Goal: Task Accomplishment & Management: Complete application form

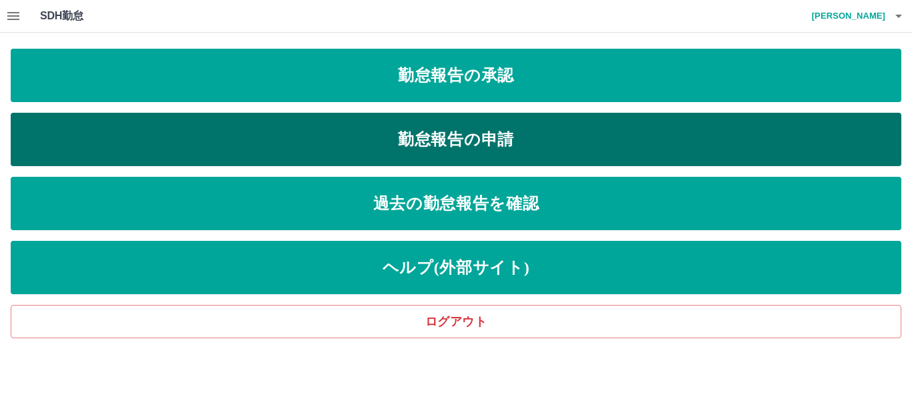
click at [515, 136] on link "勤怠報告の申請" at bounding box center [456, 139] width 891 height 53
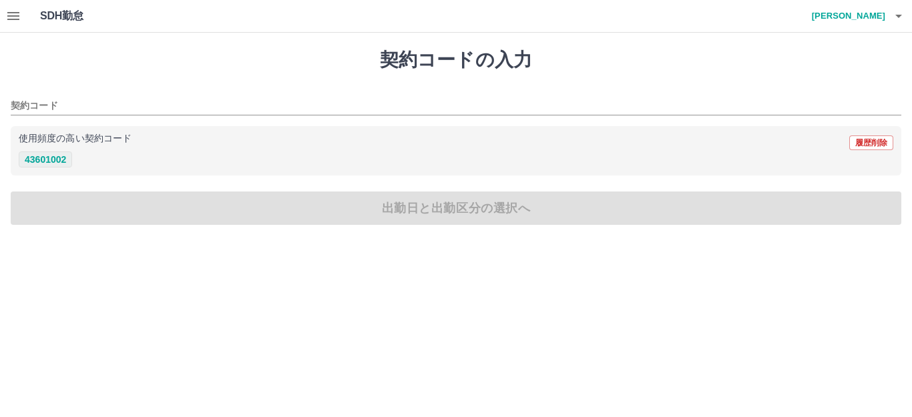
click at [53, 154] on button "43601002" at bounding box center [45, 160] width 53 height 16
type input "********"
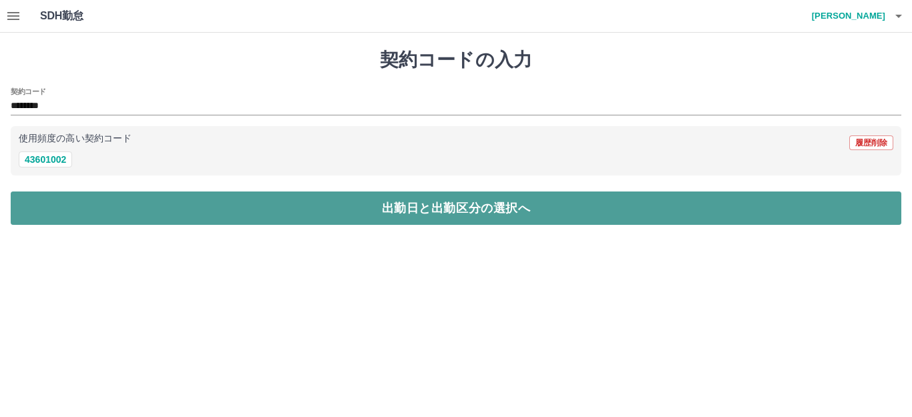
click at [67, 216] on button "出勤日と出勤区分の選択へ" at bounding box center [456, 208] width 891 height 33
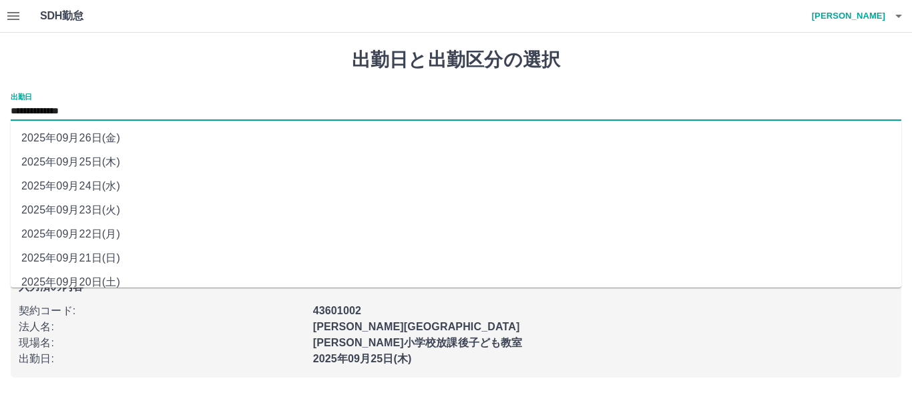
click at [43, 110] on input "**********" at bounding box center [456, 111] width 891 height 17
click at [47, 189] on li "2025年09月24日(水)" at bounding box center [456, 186] width 891 height 24
type input "**********"
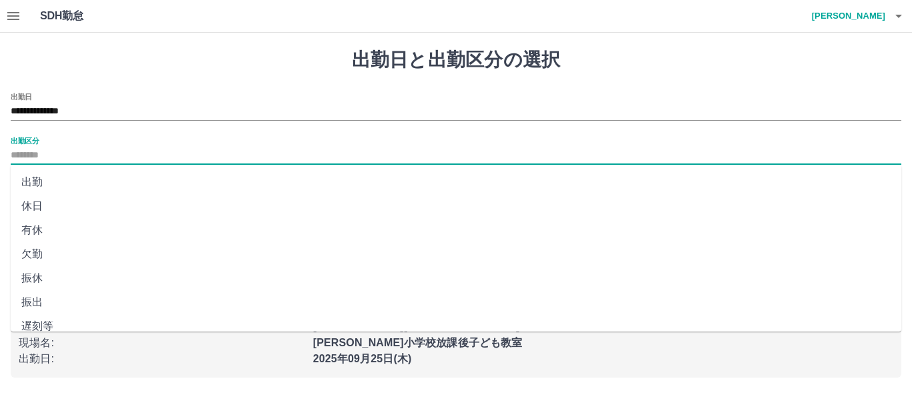
click at [39, 154] on input "出勤区分" at bounding box center [456, 156] width 891 height 17
click at [31, 202] on li "休日" at bounding box center [456, 206] width 891 height 24
type input "**"
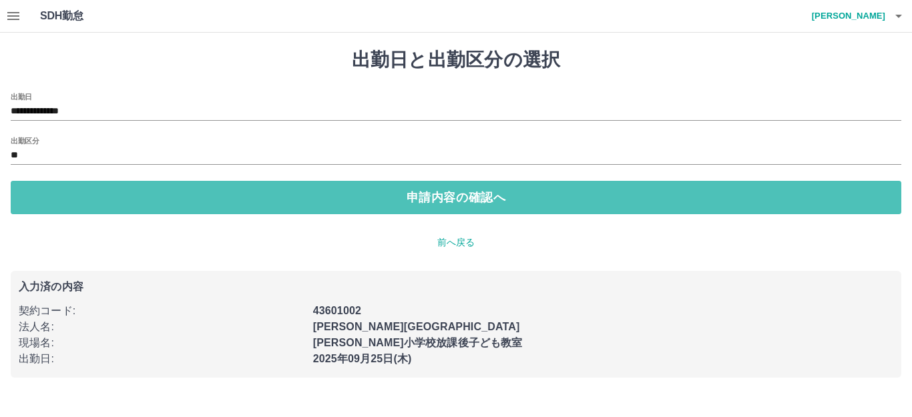
click at [31, 202] on button "申請内容の確認へ" at bounding box center [456, 197] width 891 height 33
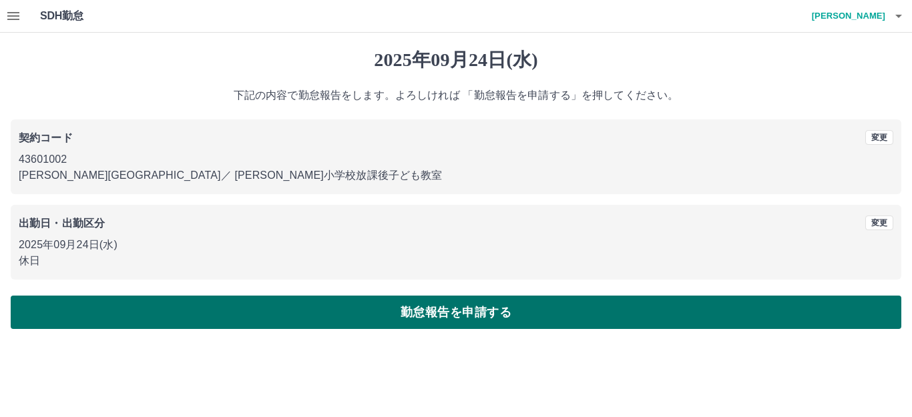
click at [168, 316] on button "勤怠報告を申請する" at bounding box center [456, 312] width 891 height 33
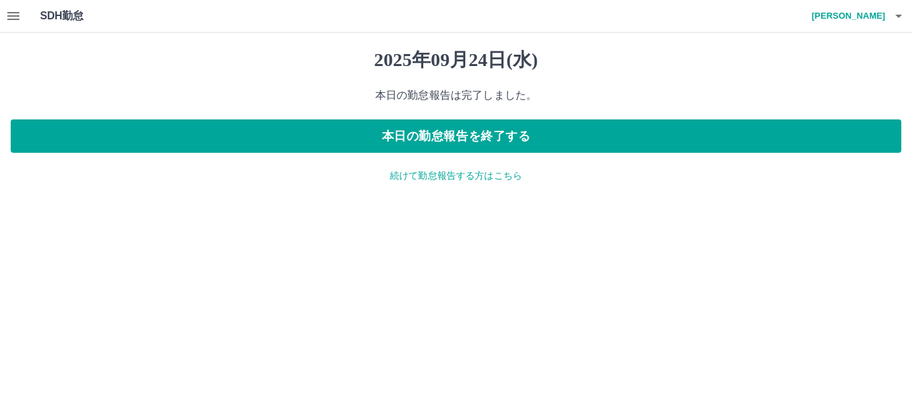
click at [410, 178] on p "続けて勤怠報告する方はこちら" at bounding box center [456, 176] width 891 height 14
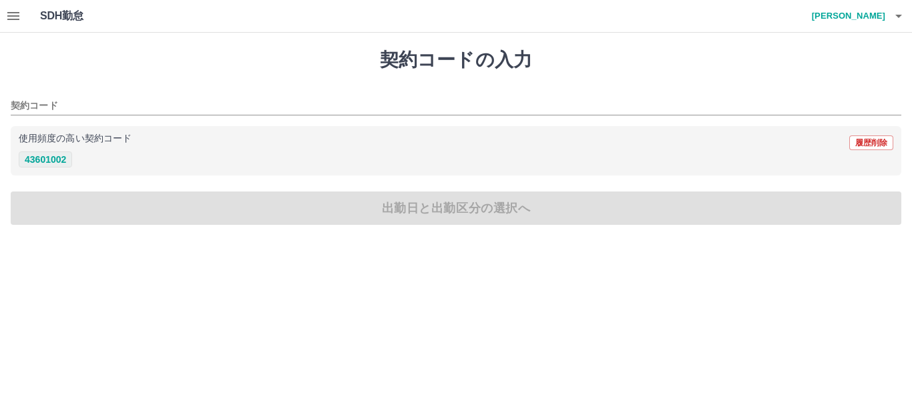
click at [40, 159] on button "43601002" at bounding box center [45, 160] width 53 height 16
type input "********"
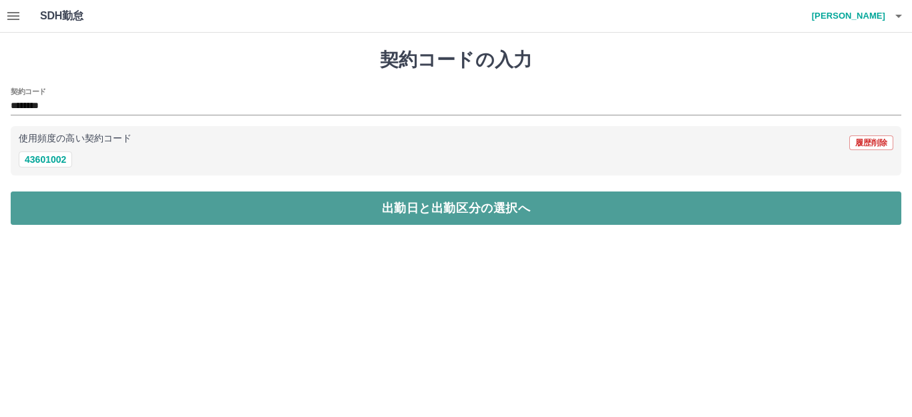
click at [34, 212] on button "出勤日と出勤区分の選択へ" at bounding box center [456, 208] width 891 height 33
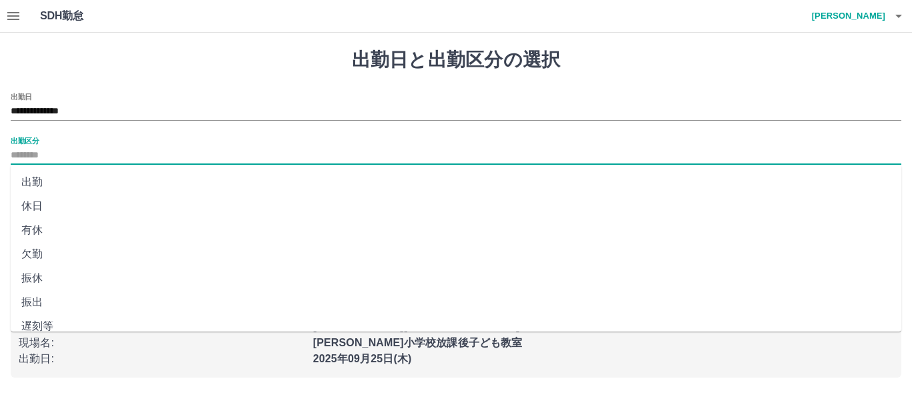
click at [30, 152] on input "出勤区分" at bounding box center [456, 156] width 891 height 17
click at [26, 176] on li "出勤" at bounding box center [456, 182] width 891 height 24
type input "**"
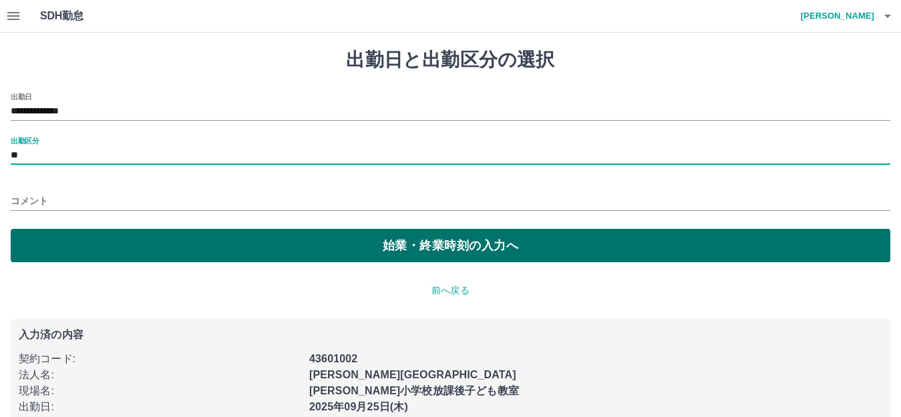
click at [26, 246] on button "始業・終業時刻の入力へ" at bounding box center [450, 245] width 879 height 33
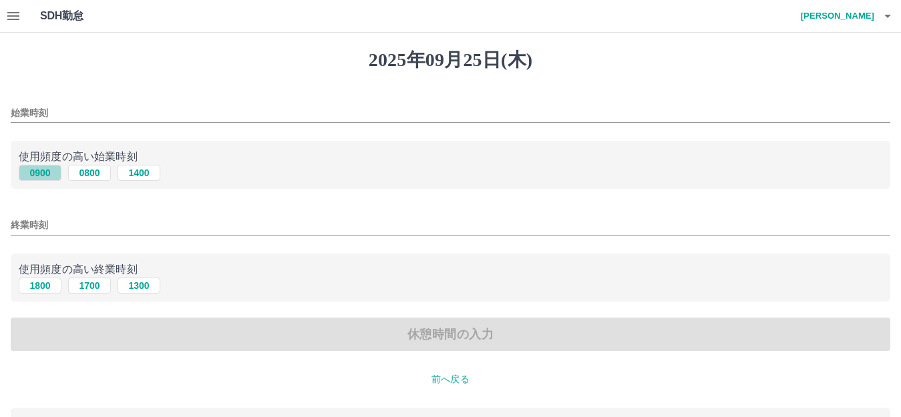
click at [39, 169] on button "0900" at bounding box center [40, 173] width 43 height 16
type input "****"
click at [39, 288] on button "1800" at bounding box center [40, 286] width 43 height 16
type input "****"
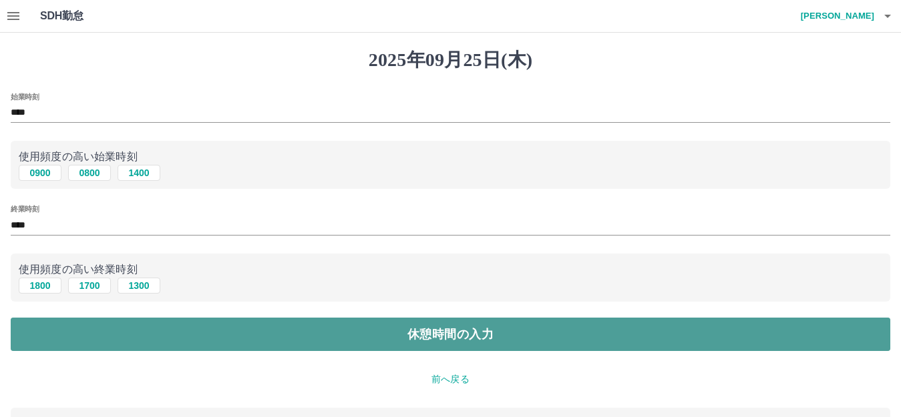
click at [58, 337] on button "休憩時間の入力" at bounding box center [450, 334] width 879 height 33
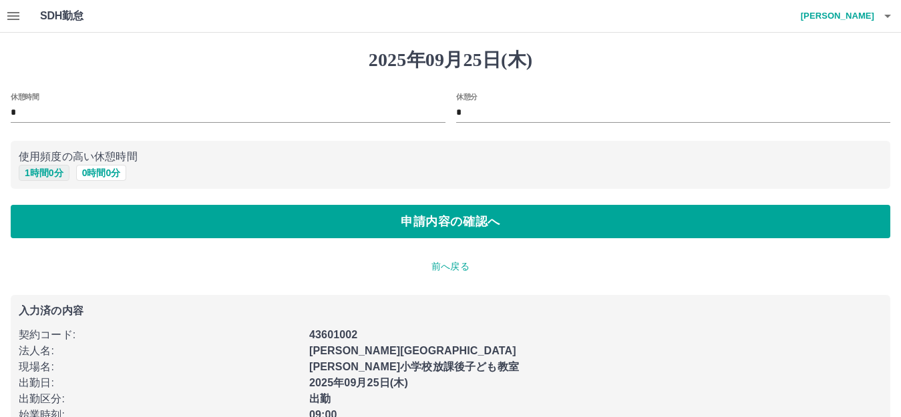
click at [37, 171] on button "1 時間 0 分" at bounding box center [44, 173] width 51 height 16
type input "*"
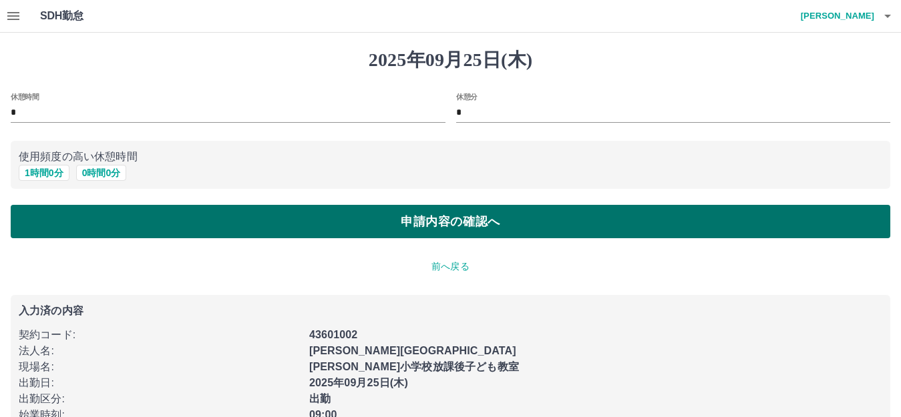
click at [38, 218] on button "申請内容の確認へ" at bounding box center [450, 221] width 879 height 33
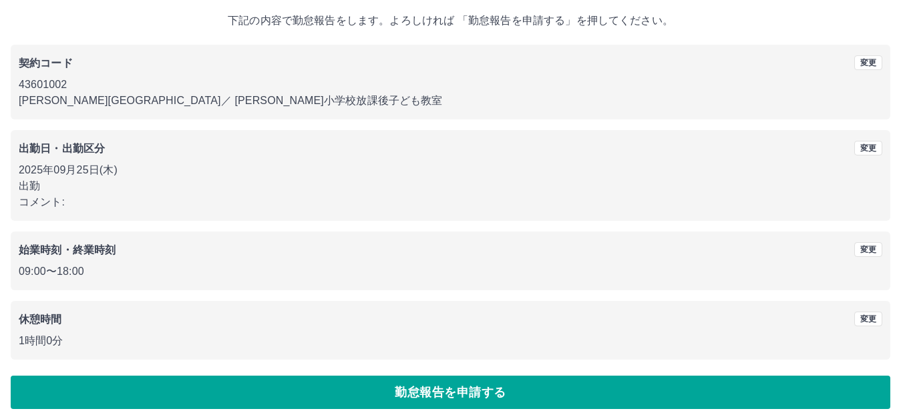
scroll to position [83, 0]
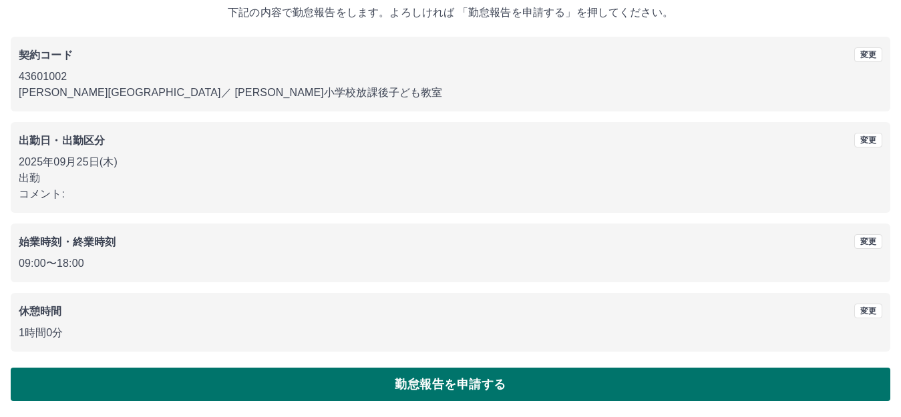
click at [250, 385] on button "勤怠報告を申請する" at bounding box center [450, 384] width 879 height 33
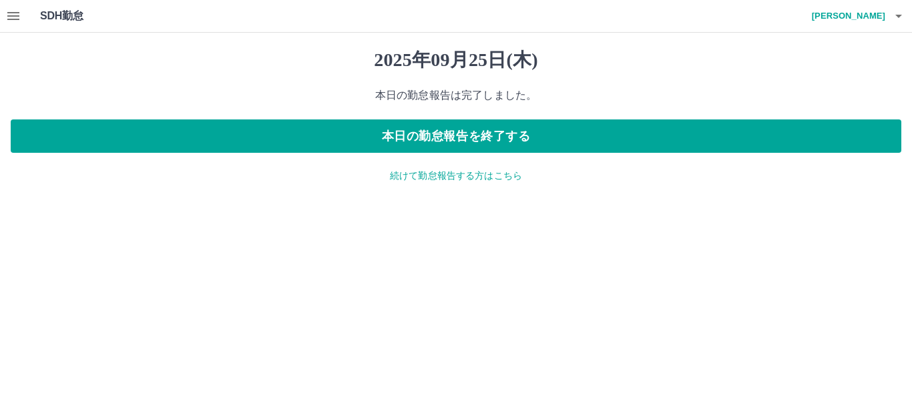
click at [397, 173] on p "続けて勤怠報告する方はこちら" at bounding box center [456, 176] width 891 height 14
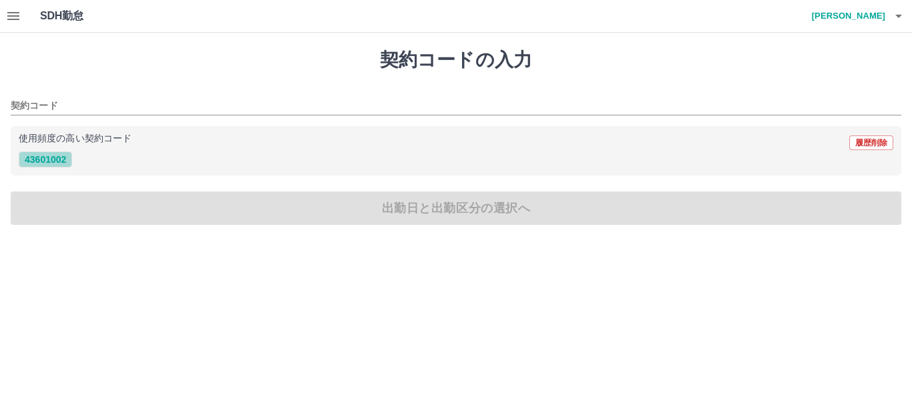
click at [47, 156] on button "43601002" at bounding box center [45, 160] width 53 height 16
type input "********"
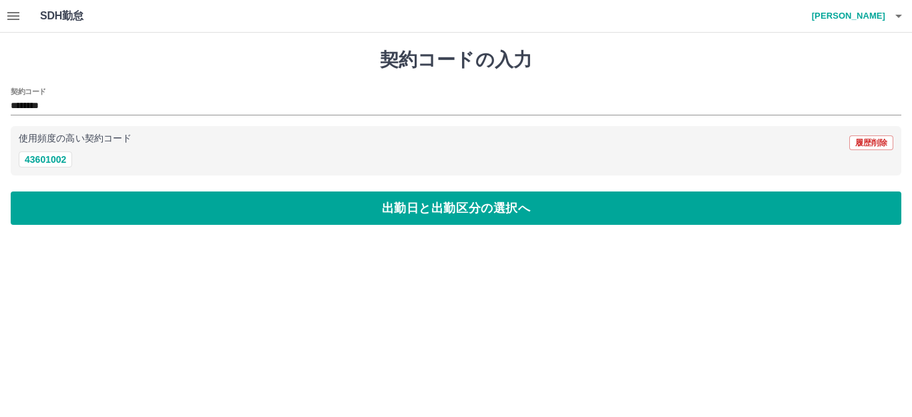
click at [177, 241] on html "SDH勤怠 虞　輝 契約コードの入力 契約コード ******** 使用頻度の高い契約コード 履歴削除 43601002 出勤日と出勤区分の選択へ SDH勤怠" at bounding box center [456, 120] width 912 height 241
click at [9, 17] on icon "button" at bounding box center [13, 16] width 16 height 16
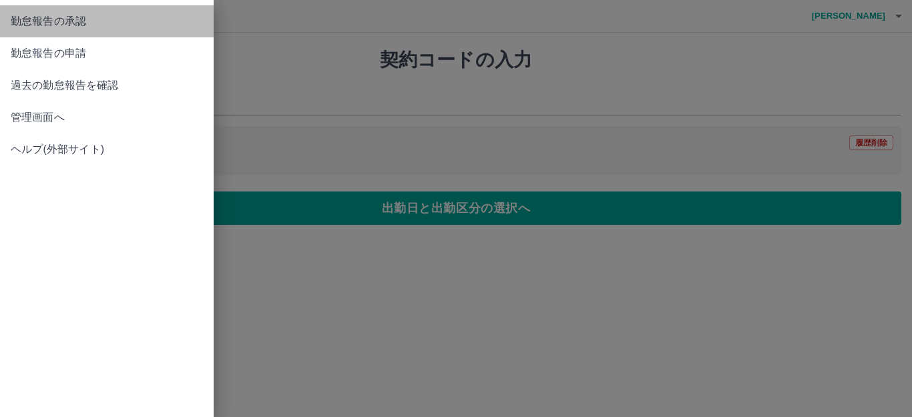
click at [9, 17] on link "勤怠報告の承認" at bounding box center [107, 21] width 214 height 32
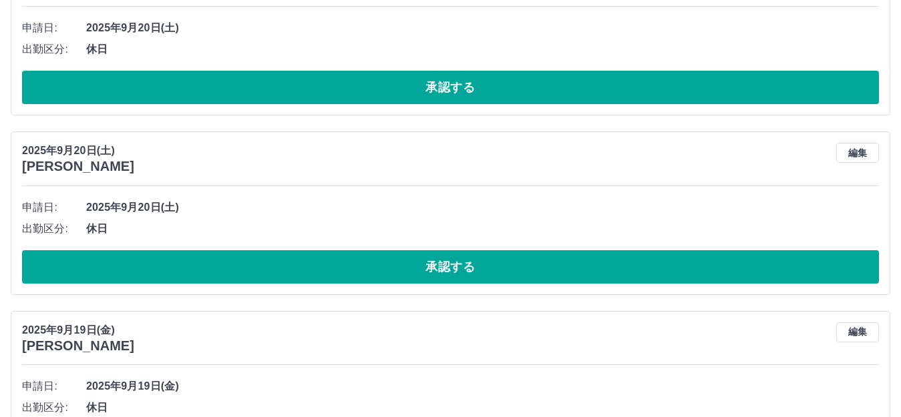
scroll to position [4748, 0]
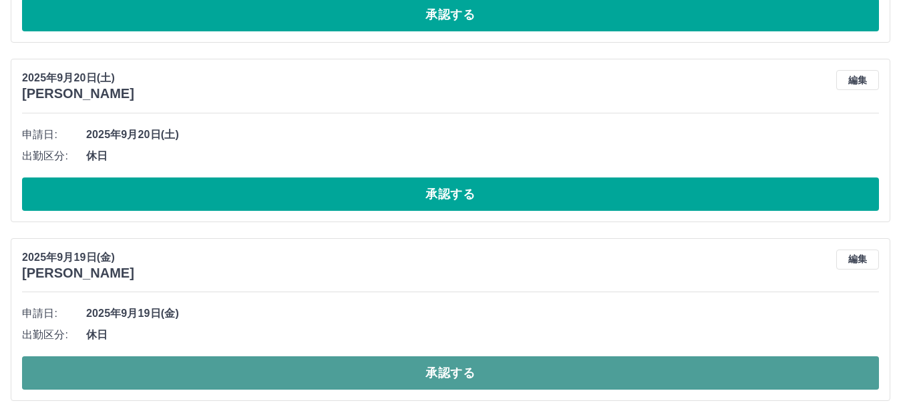
click at [252, 371] on button "承認する" at bounding box center [450, 373] width 857 height 33
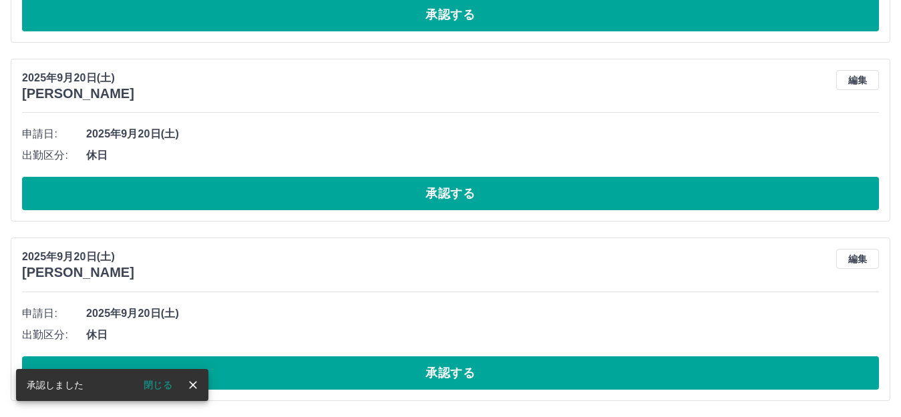
scroll to position [4569, 0]
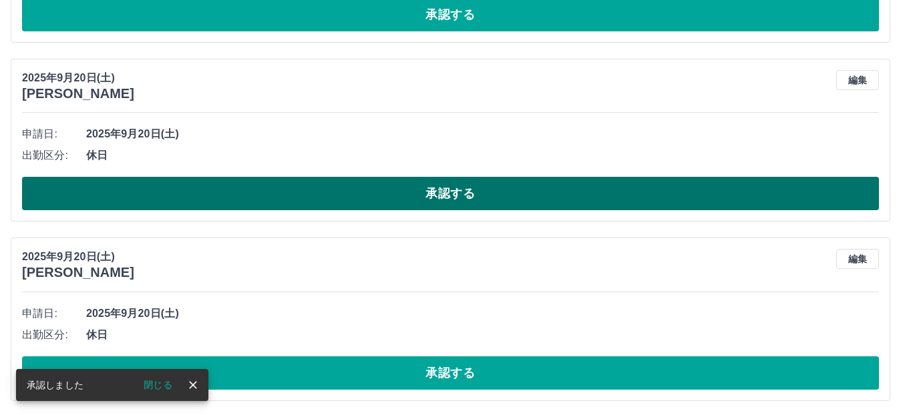
click at [294, 197] on button "承認する" at bounding box center [450, 193] width 857 height 33
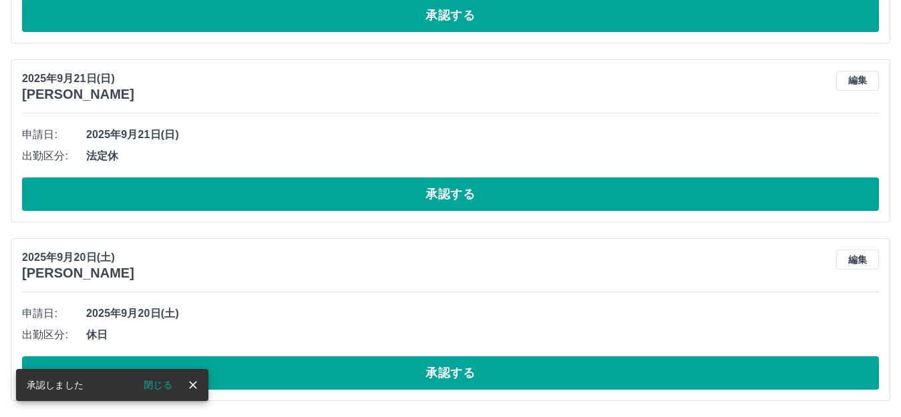
scroll to position [4390, 0]
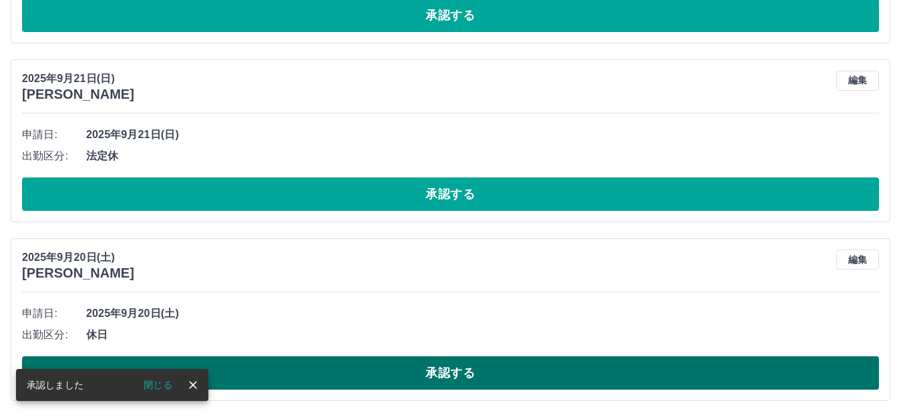
click at [339, 376] on button "承認する" at bounding box center [450, 373] width 857 height 33
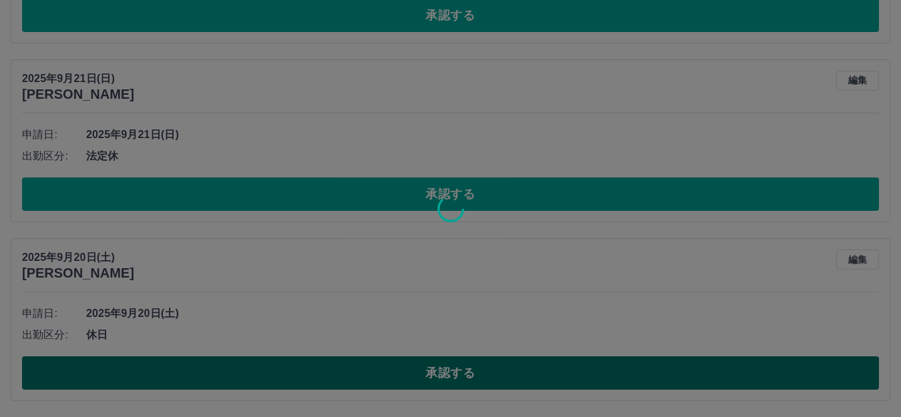
scroll to position [4211, 0]
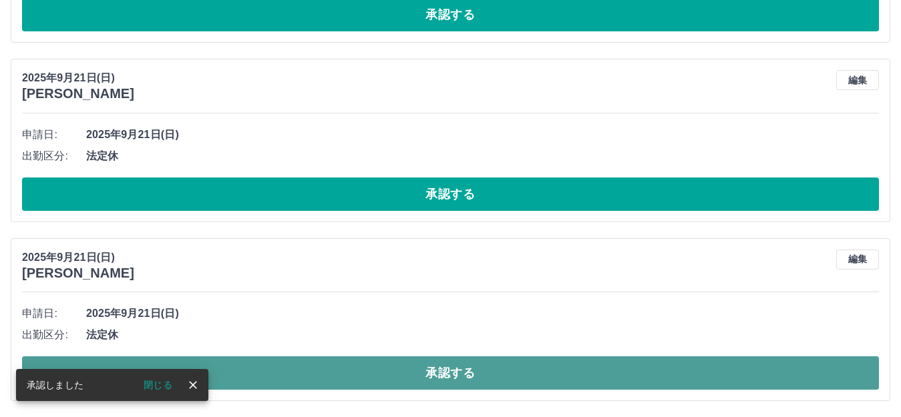
click at [332, 375] on button "承認する" at bounding box center [450, 373] width 857 height 33
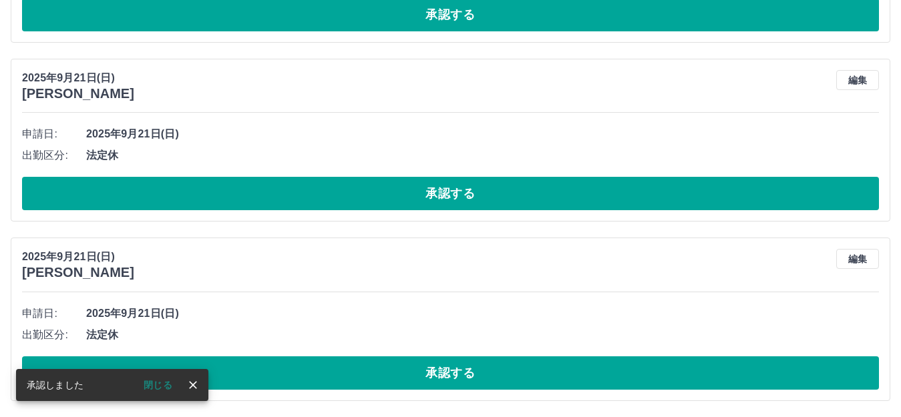
scroll to position [4032, 0]
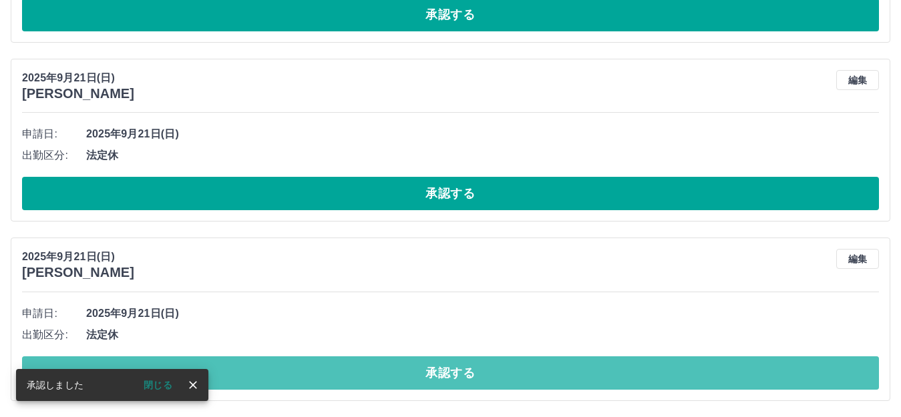
click at [331, 377] on button "承認する" at bounding box center [450, 373] width 857 height 33
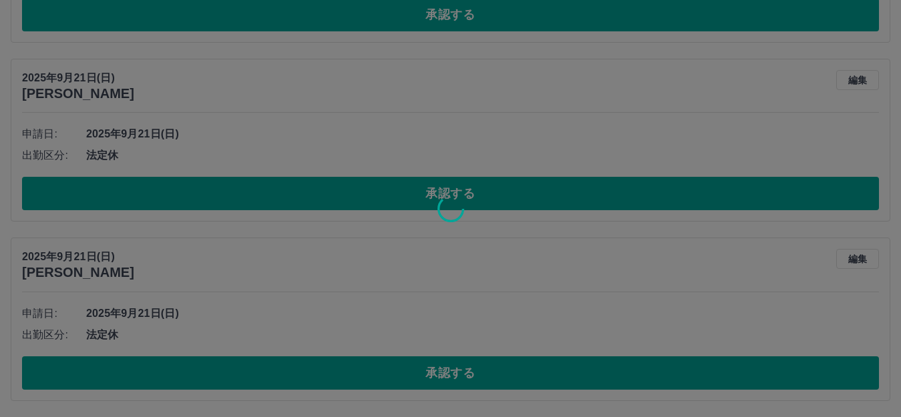
scroll to position [3852, 0]
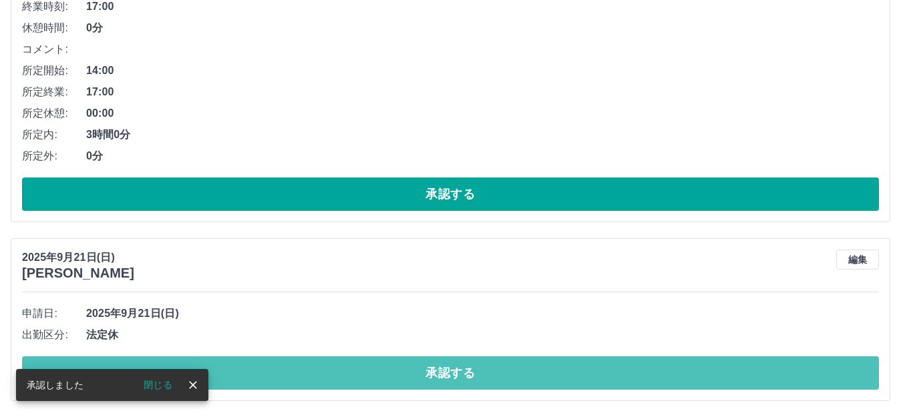
click at [331, 377] on button "承認する" at bounding box center [450, 373] width 857 height 33
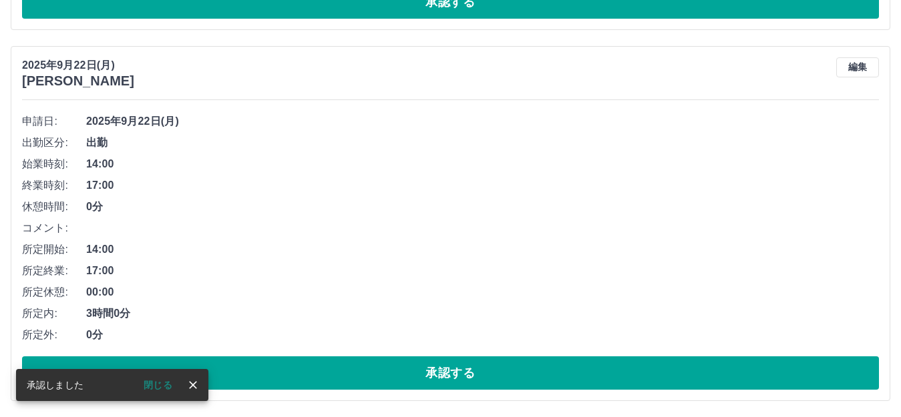
scroll to position [3673, 0]
click at [331, 377] on button "承認する" at bounding box center [450, 373] width 857 height 33
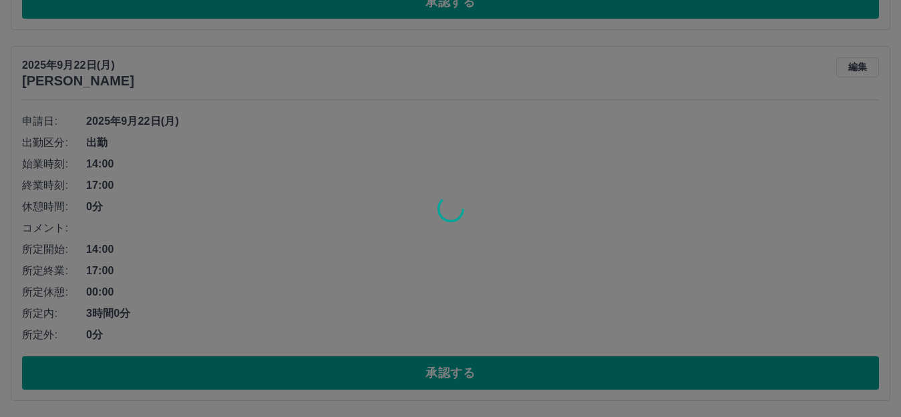
scroll to position [3302, 0]
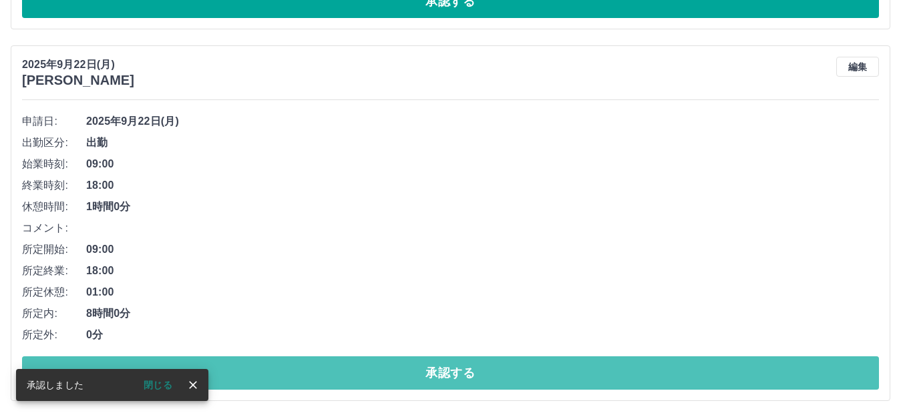
click at [331, 377] on button "承認する" at bounding box center [450, 373] width 857 height 33
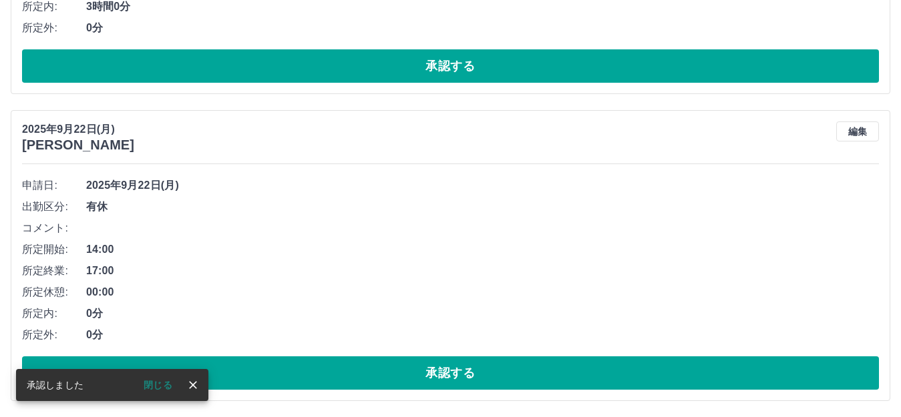
scroll to position [2930, 0]
click at [331, 377] on button "承認する" at bounding box center [450, 373] width 857 height 33
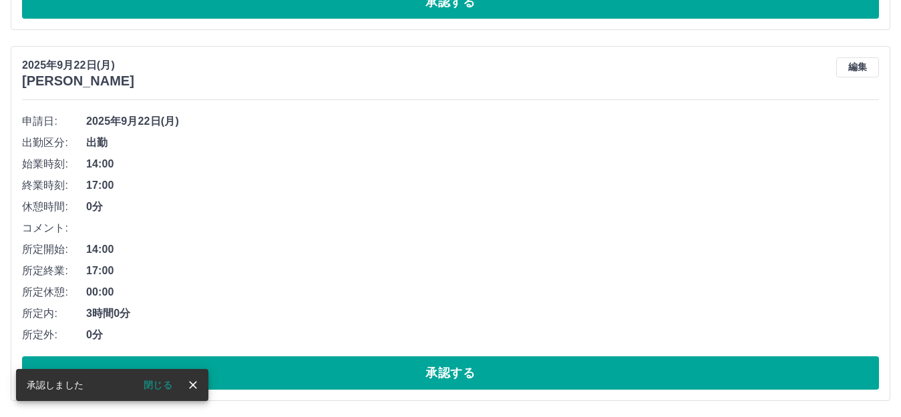
scroll to position [2623, 0]
click at [331, 377] on button "承認する" at bounding box center [450, 373] width 857 height 33
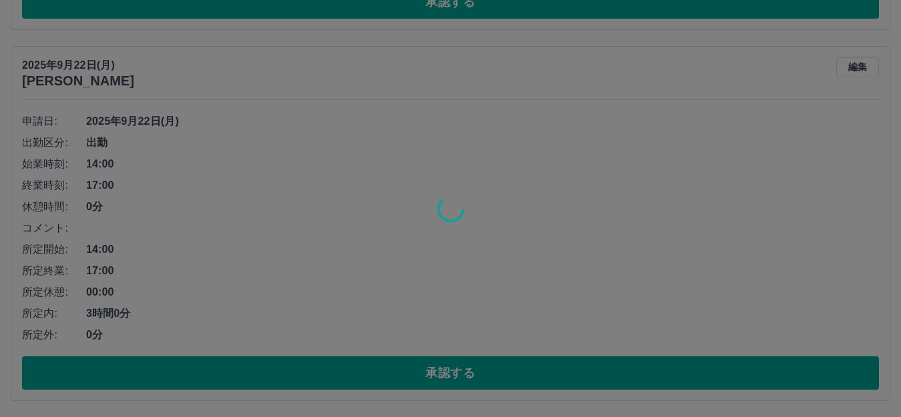
scroll to position [2252, 0]
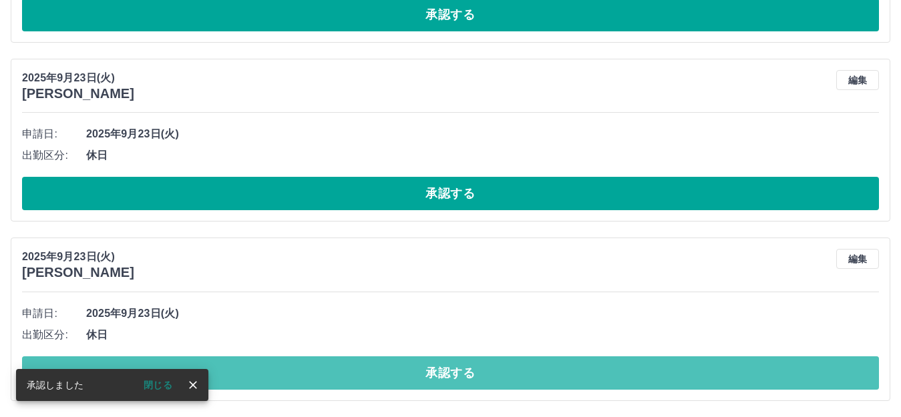
click at [331, 377] on button "承認する" at bounding box center [450, 373] width 857 height 33
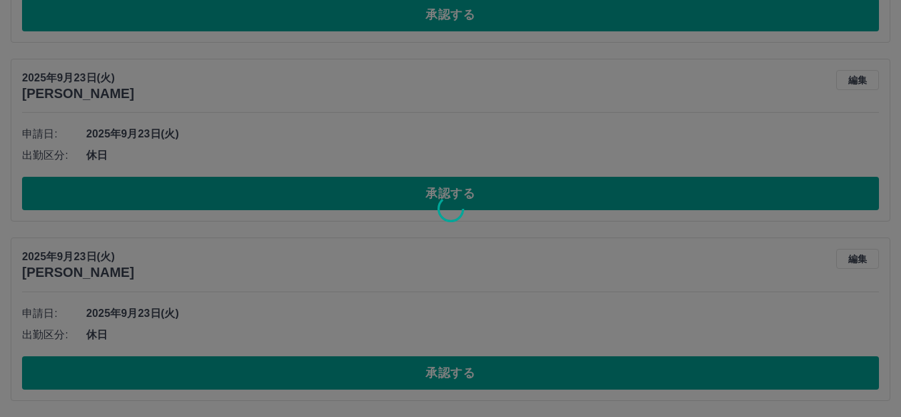
scroll to position [2072, 0]
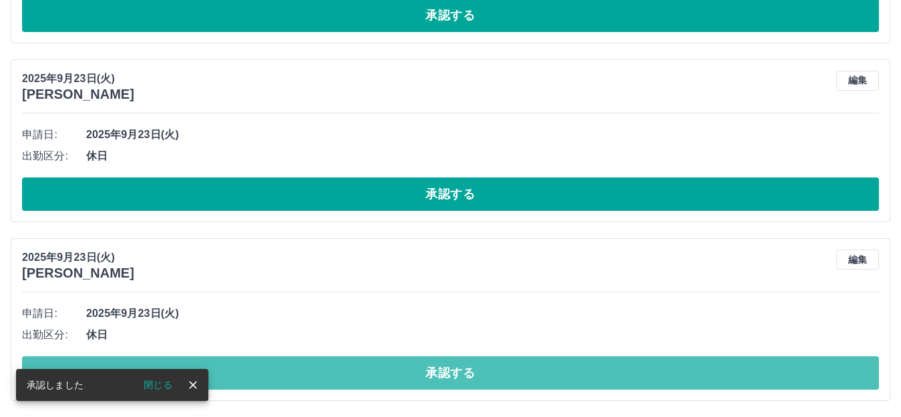
click at [331, 377] on button "承認する" at bounding box center [450, 373] width 857 height 33
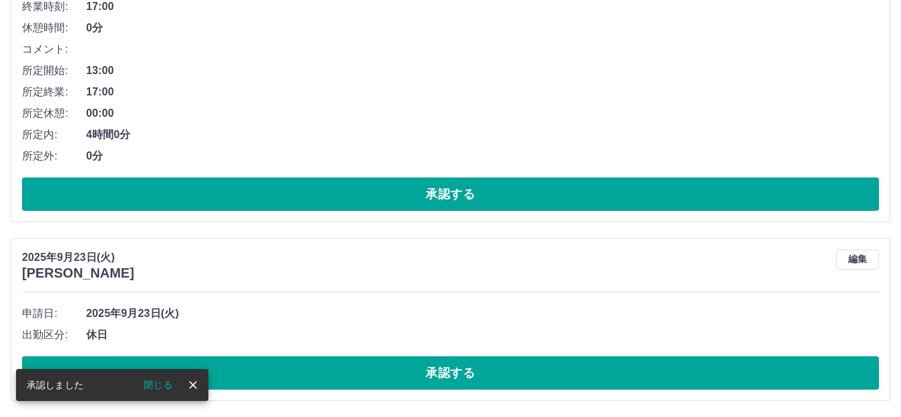
scroll to position [1893, 0]
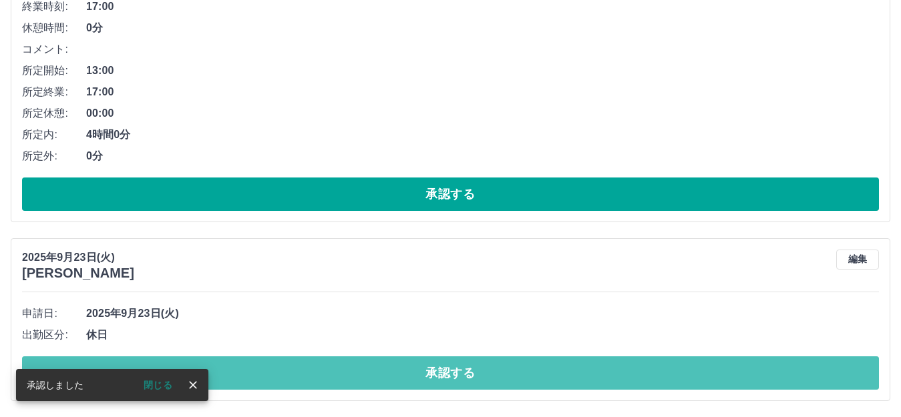
click at [331, 377] on button "承認する" at bounding box center [450, 373] width 857 height 33
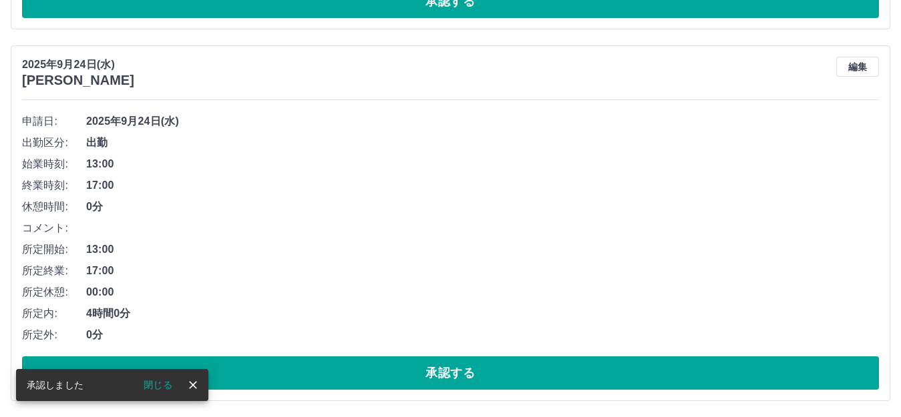
scroll to position [1714, 0]
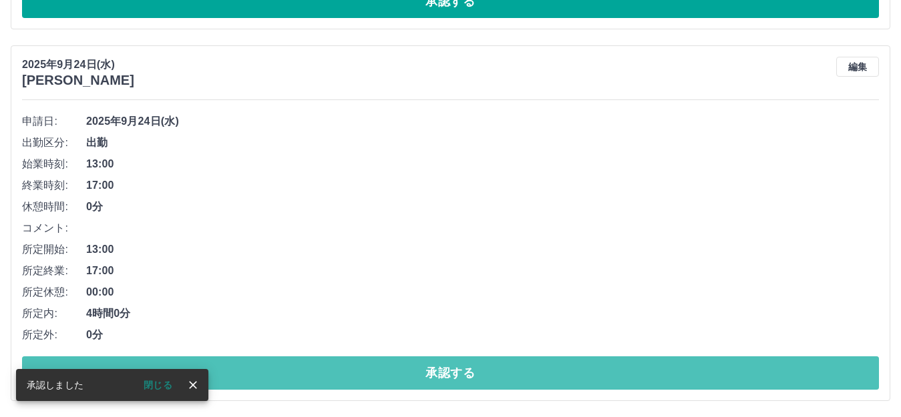
click at [331, 377] on button "承認する" at bounding box center [450, 373] width 857 height 33
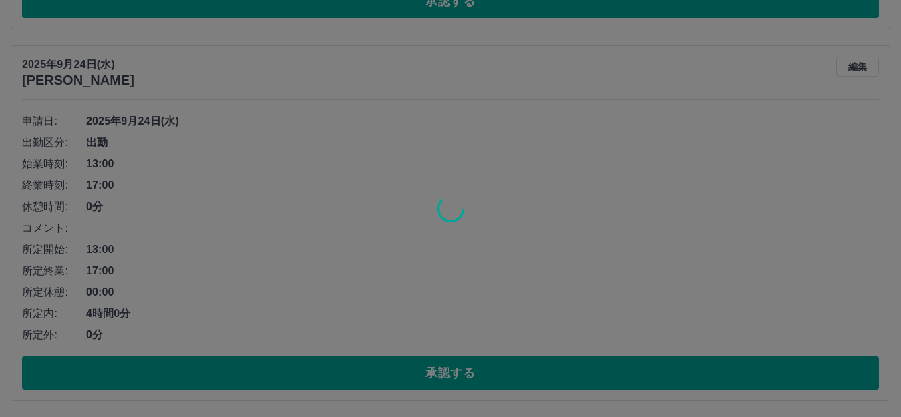
scroll to position [1342, 0]
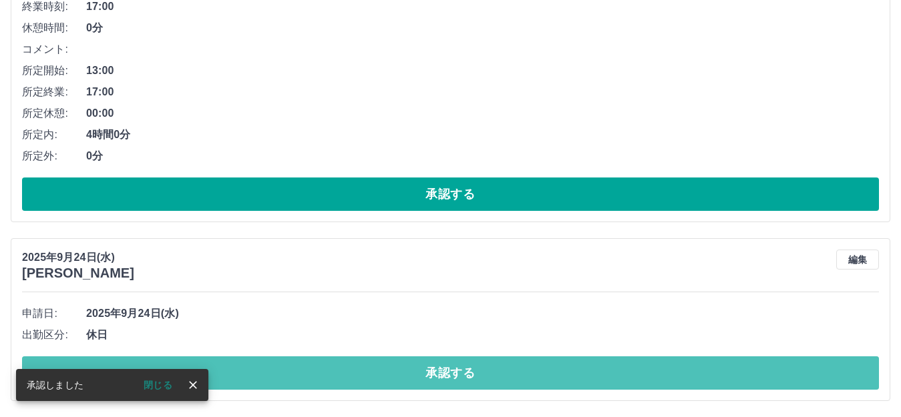
click at [331, 377] on button "承認する" at bounding box center [450, 373] width 857 height 33
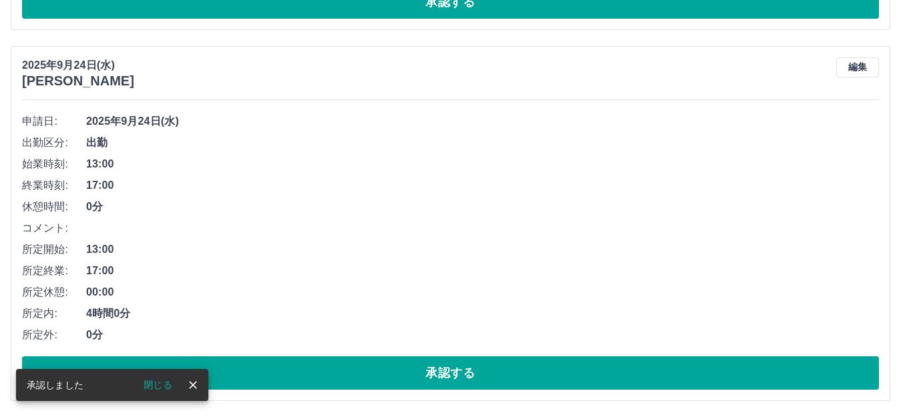
scroll to position [1163, 0]
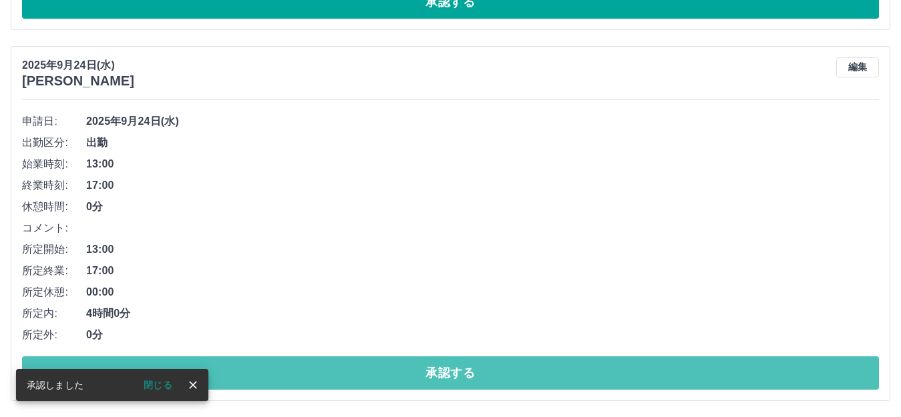
click at [331, 377] on button "承認する" at bounding box center [450, 373] width 857 height 33
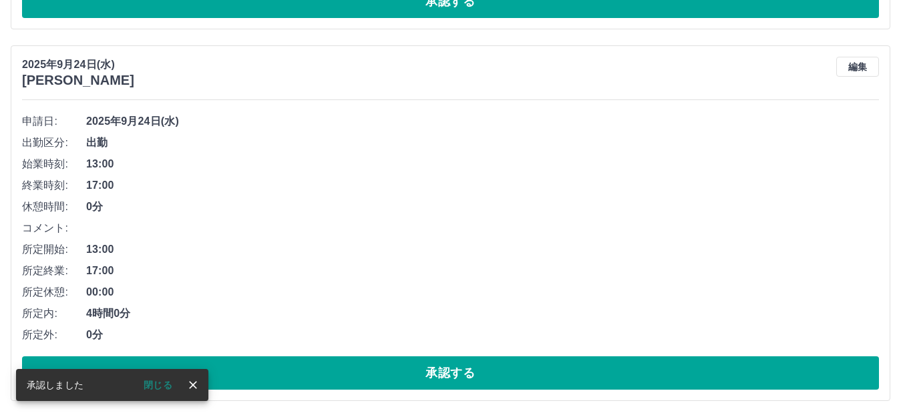
scroll to position [792, 0]
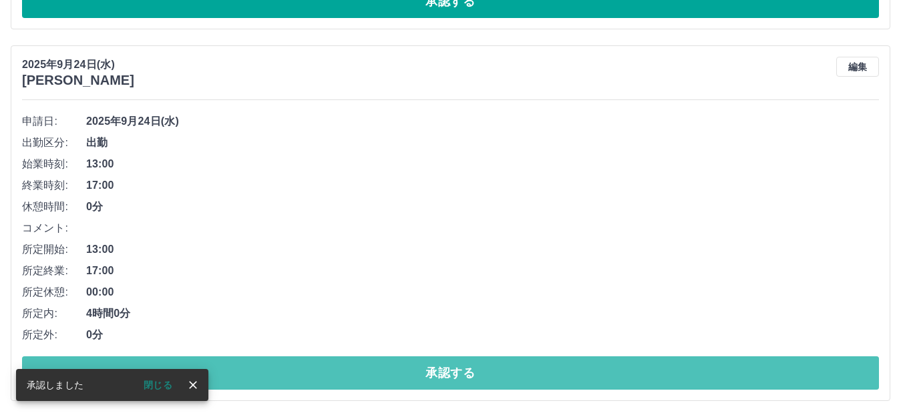
click at [331, 377] on button "承認する" at bounding box center [450, 373] width 857 height 33
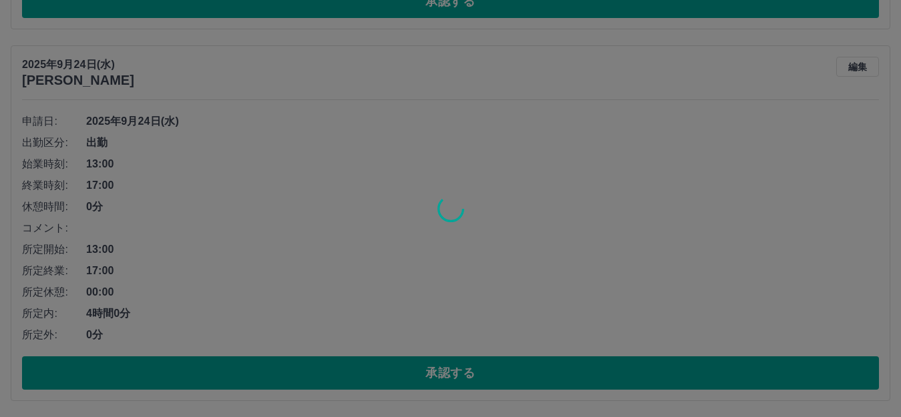
scroll to position [420, 0]
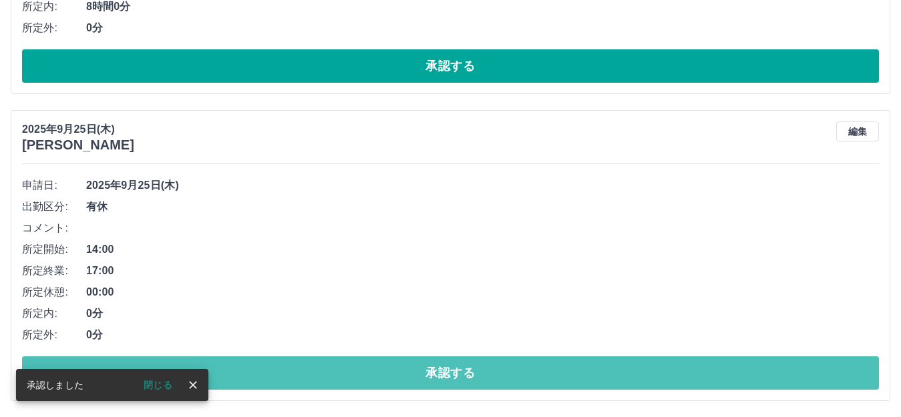
click at [331, 377] on button "承認する" at bounding box center [450, 373] width 857 height 33
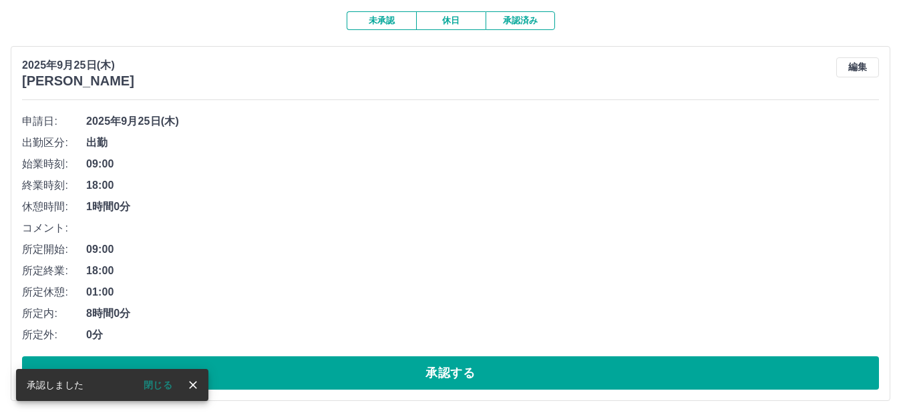
scroll to position [0, 0]
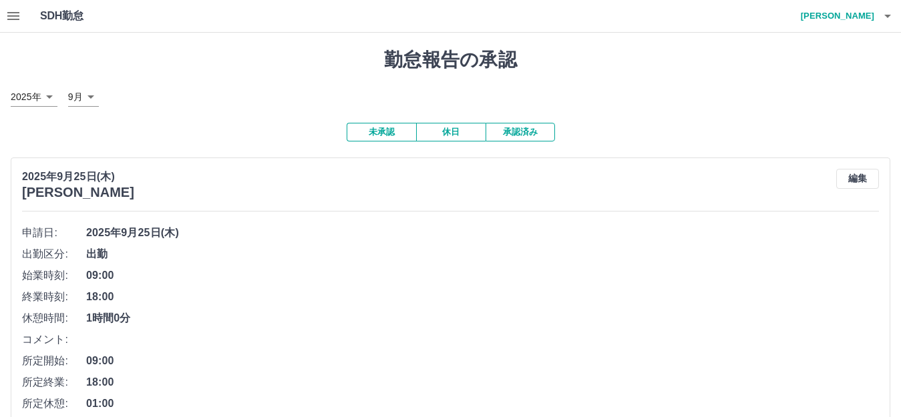
click at [525, 132] on button "承認済み" at bounding box center [519, 132] width 69 height 19
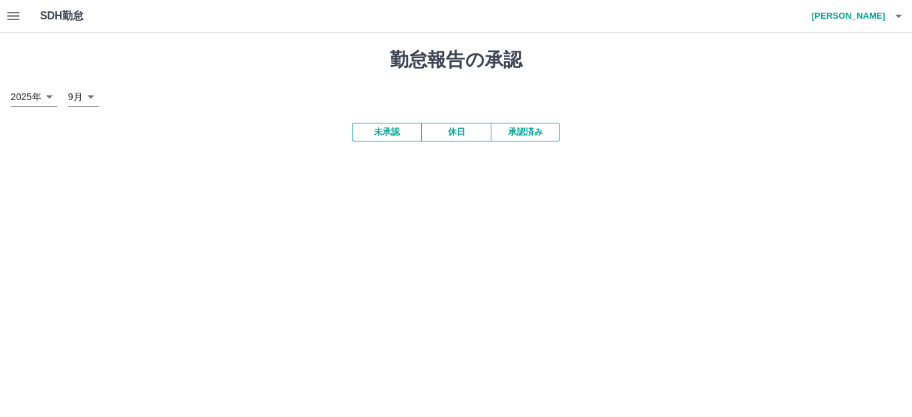
click at [525, 132] on button "承認済み" at bounding box center [525, 132] width 69 height 19
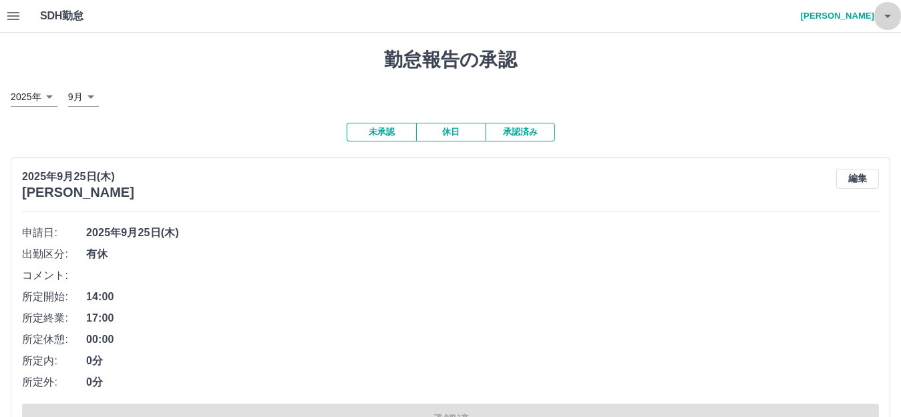
click at [892, 15] on icon "button" at bounding box center [887, 16] width 16 height 16
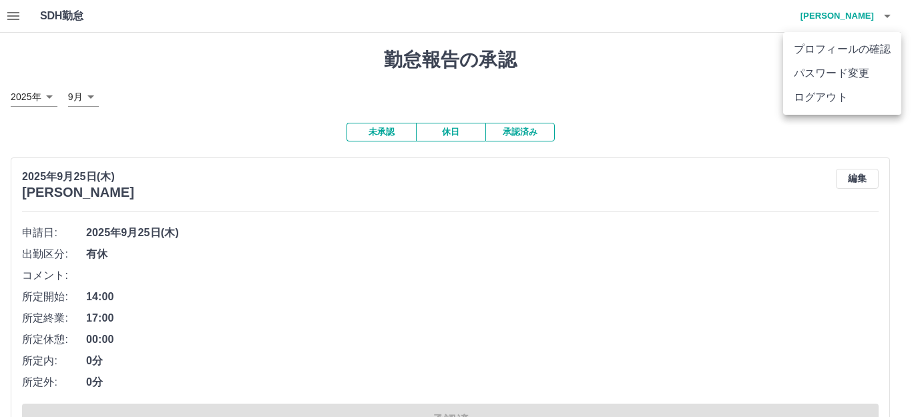
click at [839, 93] on li "ログアウト" at bounding box center [842, 97] width 118 height 24
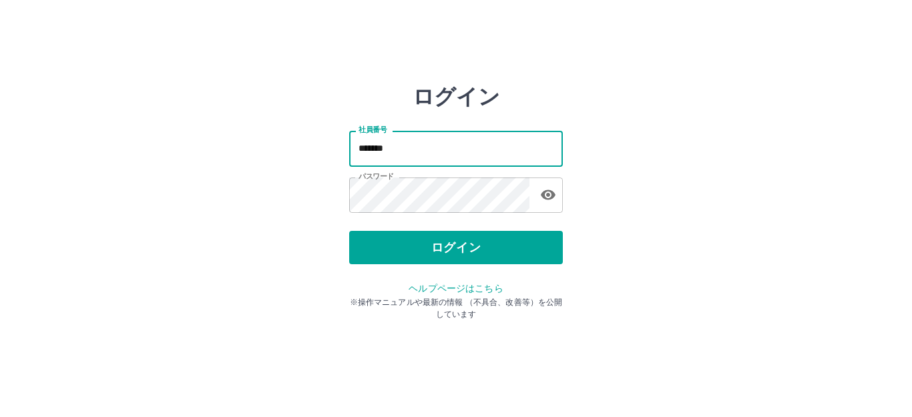
drag, startPoint x: 0, startPoint y: 0, endPoint x: 272, endPoint y: 159, distance: 314.8
click at [272, 159] on div "ログイン 社員番号 ******* 社員番号 パスワード パスワード ログイン ヘルプページはこちら ※操作マニュアルや最新の情報 （不具合、改善等）を公開し…" at bounding box center [455, 191] width 801 height 214
type input "*******"
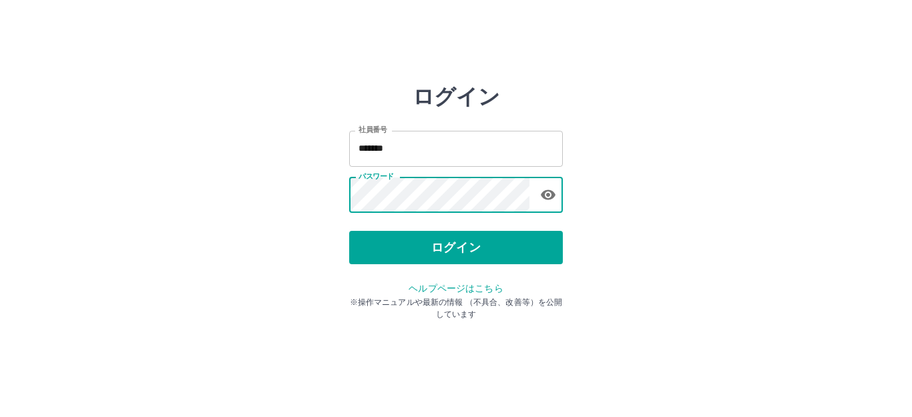
click at [252, 194] on div "ログイン 社員番号 ******* 社員番号 パスワード パスワード ログイン ヘルプページはこちら ※操作マニュアルや最新の情報 （不具合、改善等）を公開し…" at bounding box center [455, 191] width 801 height 214
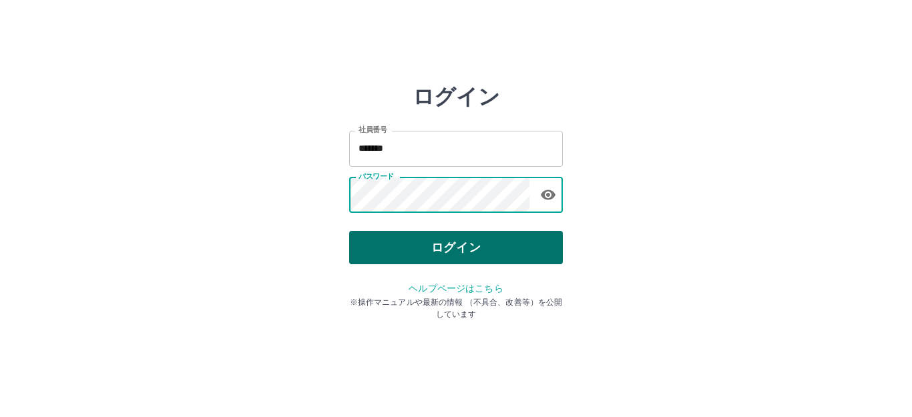
click at [453, 250] on button "ログイン" at bounding box center [456, 247] width 214 height 33
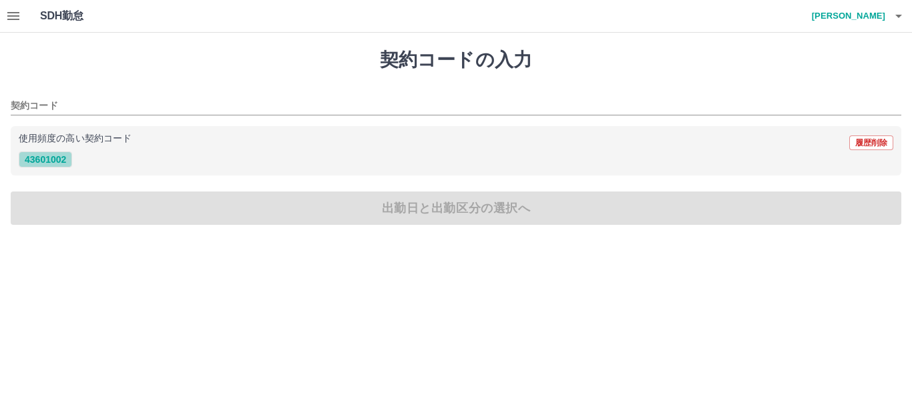
click at [64, 159] on button "43601002" at bounding box center [45, 160] width 53 height 16
type input "********"
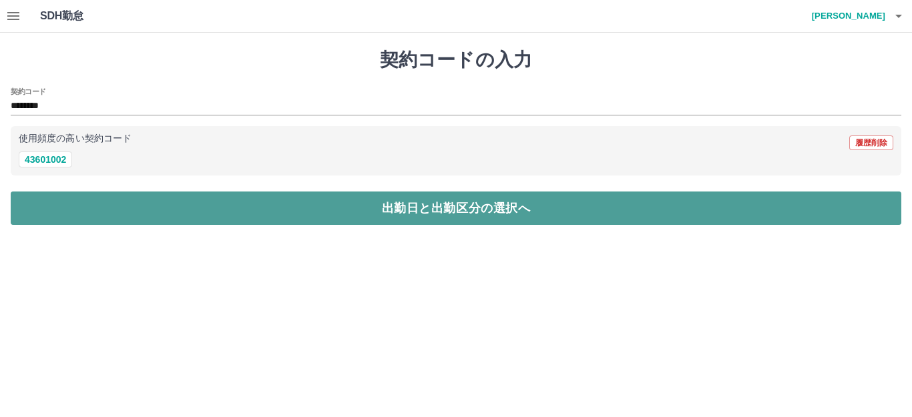
click at [91, 208] on button "出勤日と出勤区分の選択へ" at bounding box center [456, 208] width 891 height 33
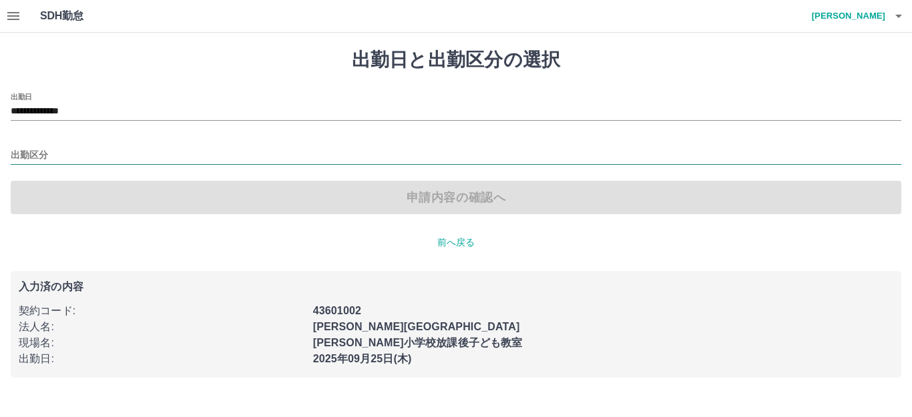
click at [20, 150] on input "出勤区分" at bounding box center [456, 156] width 891 height 17
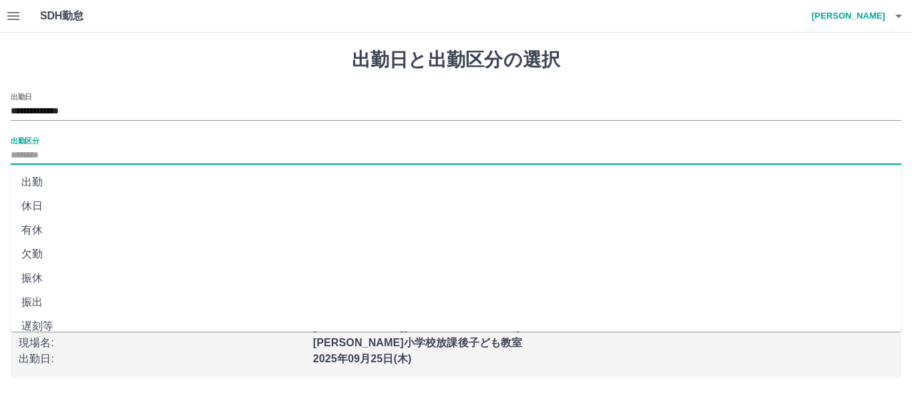
click at [26, 204] on li "休日" at bounding box center [456, 206] width 891 height 24
type input "**"
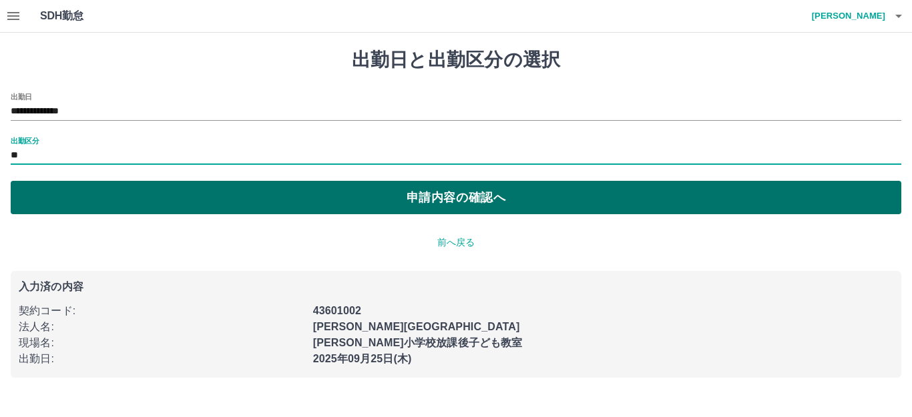
click at [49, 208] on button "申請内容の確認へ" at bounding box center [456, 197] width 891 height 33
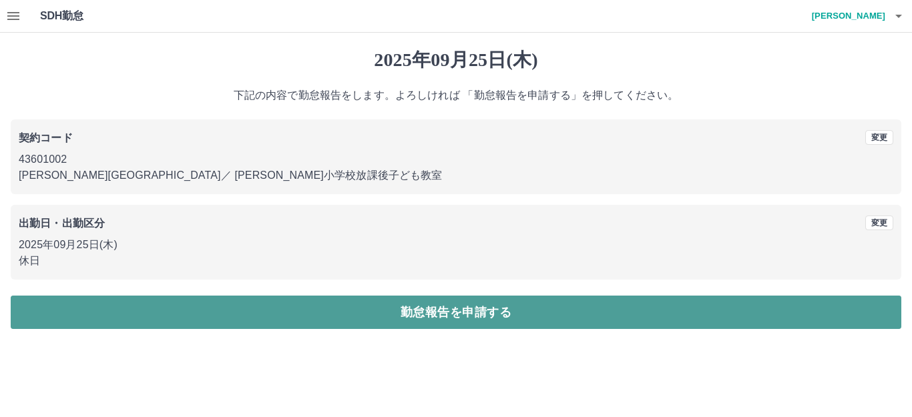
click at [243, 309] on button "勤怠報告を申請する" at bounding box center [456, 312] width 891 height 33
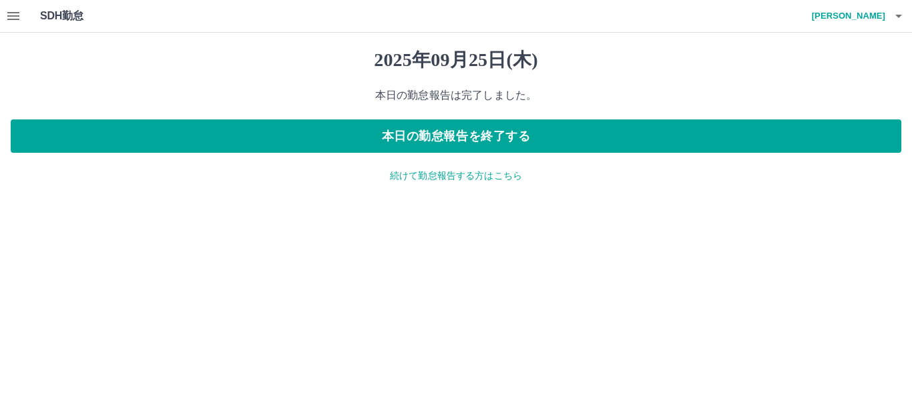
click at [407, 175] on p "続けて勤怠報告する方はこちら" at bounding box center [456, 176] width 891 height 14
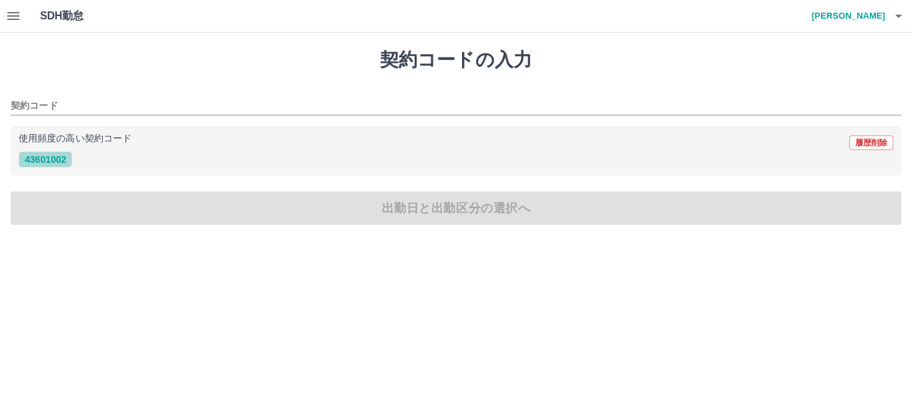
click at [47, 158] on button "43601002" at bounding box center [45, 160] width 53 height 16
type input "********"
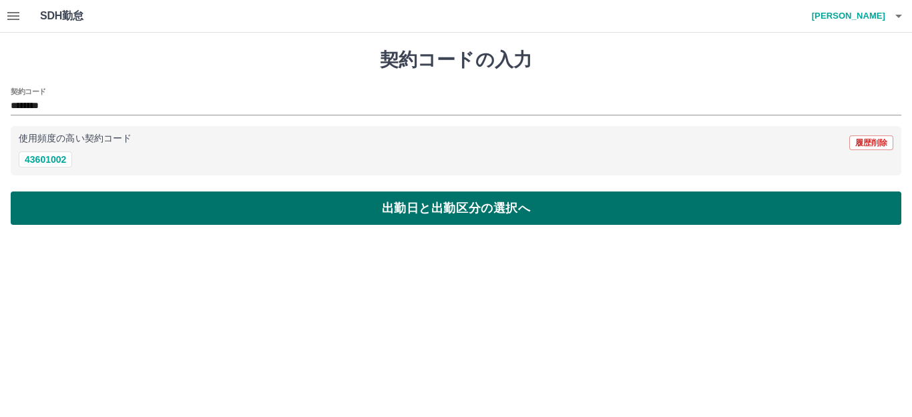
click at [47, 210] on button "出勤日と出勤区分の選択へ" at bounding box center [456, 208] width 891 height 33
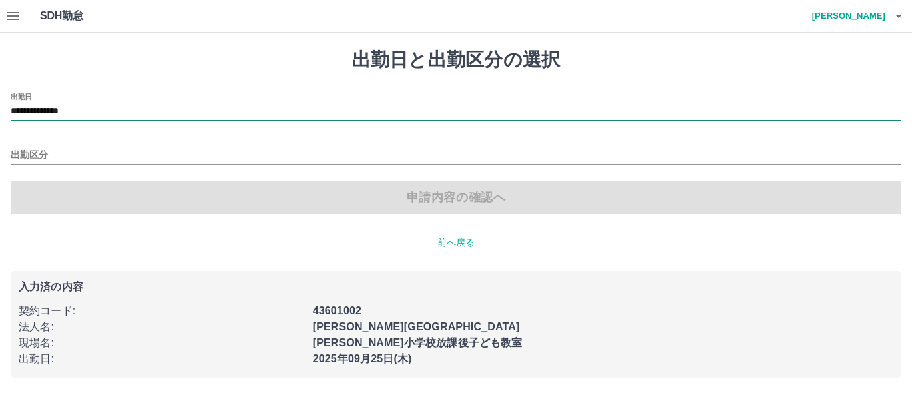
click at [54, 106] on input "**********" at bounding box center [456, 111] width 891 height 17
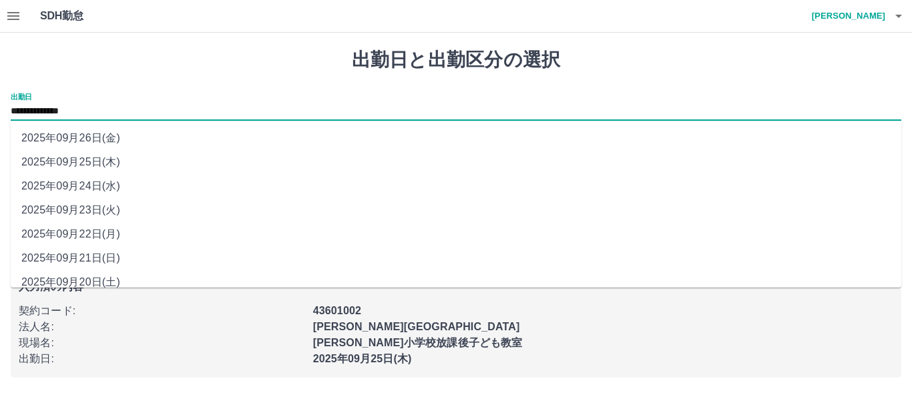
click at [51, 132] on li "2025年09月26日(金)" at bounding box center [456, 138] width 891 height 24
type input "**********"
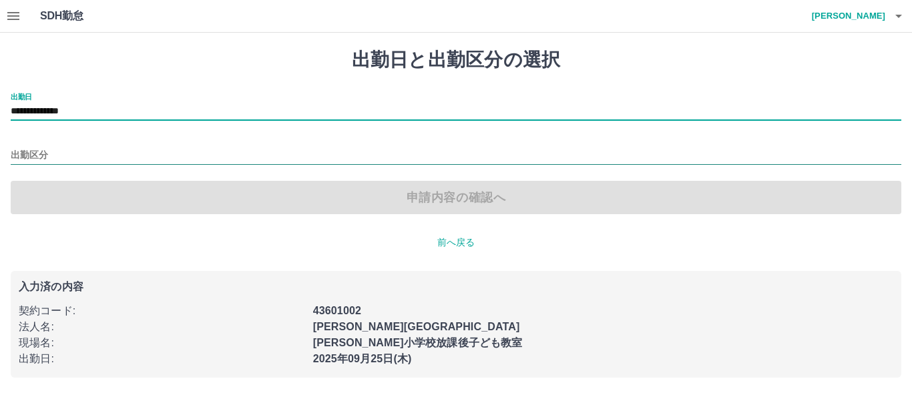
click at [23, 154] on input "出勤区分" at bounding box center [456, 156] width 891 height 17
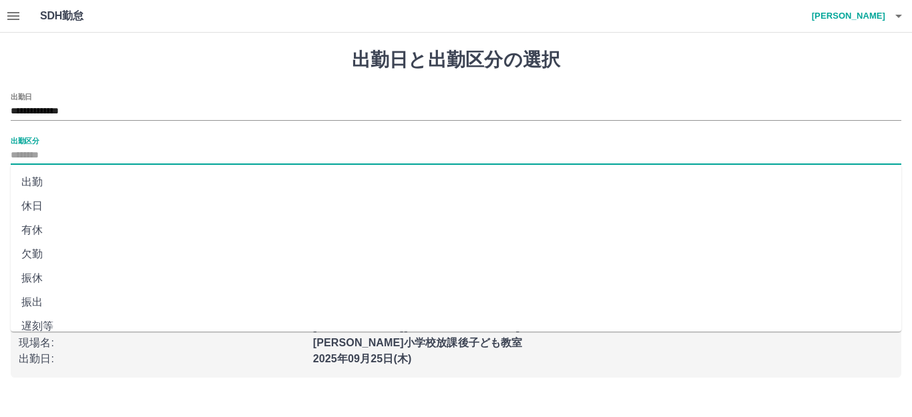
click at [36, 207] on li "休日" at bounding box center [456, 206] width 891 height 24
type input "**"
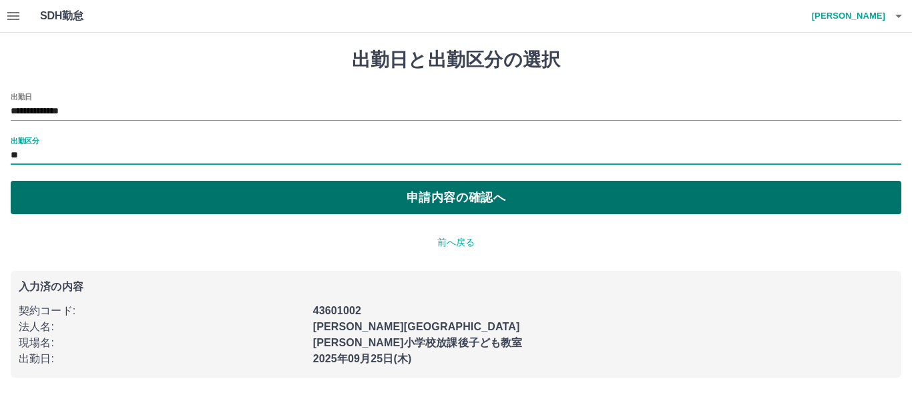
click at [88, 196] on button "申請内容の確認へ" at bounding box center [456, 197] width 891 height 33
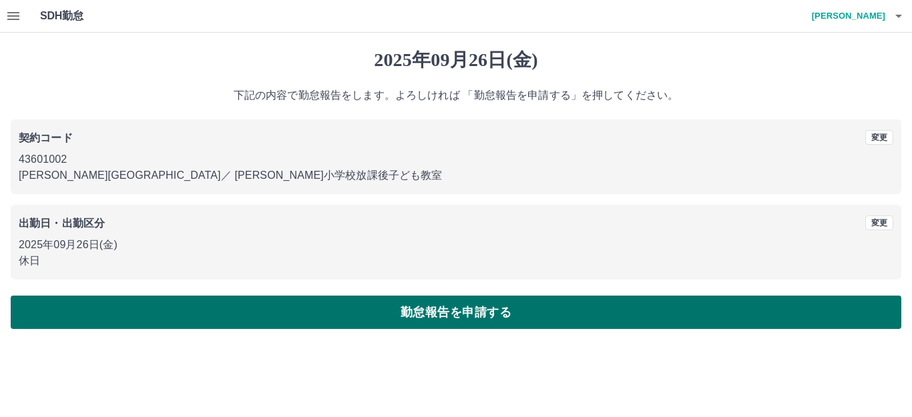
click at [306, 318] on button "勤怠報告を申請する" at bounding box center [456, 312] width 891 height 33
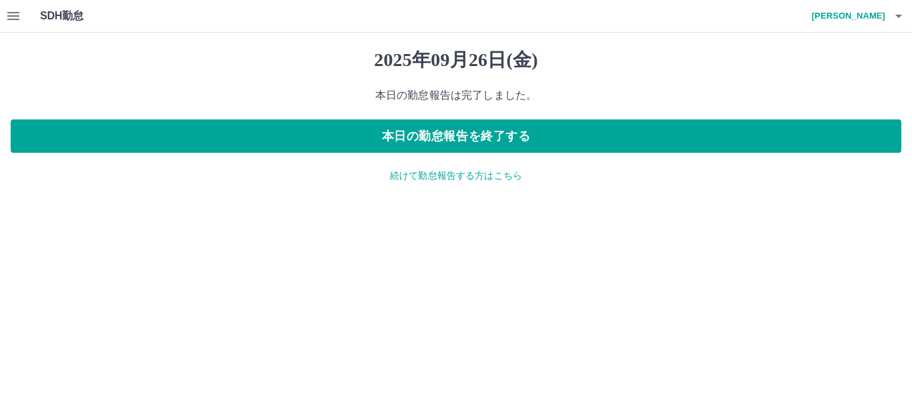
click at [415, 175] on p "続けて勤怠報告する方はこちら" at bounding box center [456, 176] width 891 height 14
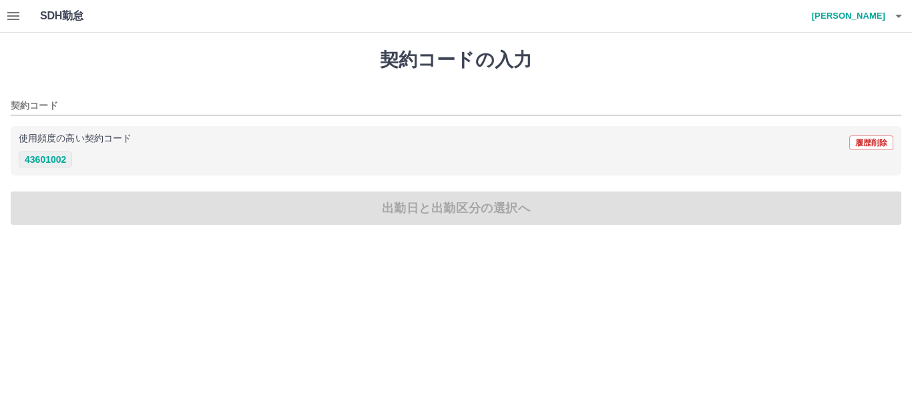
click at [57, 157] on button "43601002" at bounding box center [45, 160] width 53 height 16
type input "********"
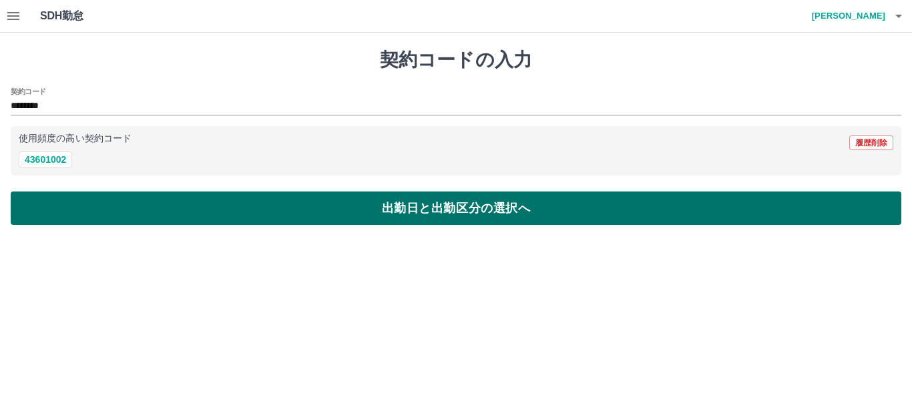
click at [80, 207] on button "出勤日と出勤区分の選択へ" at bounding box center [456, 208] width 891 height 33
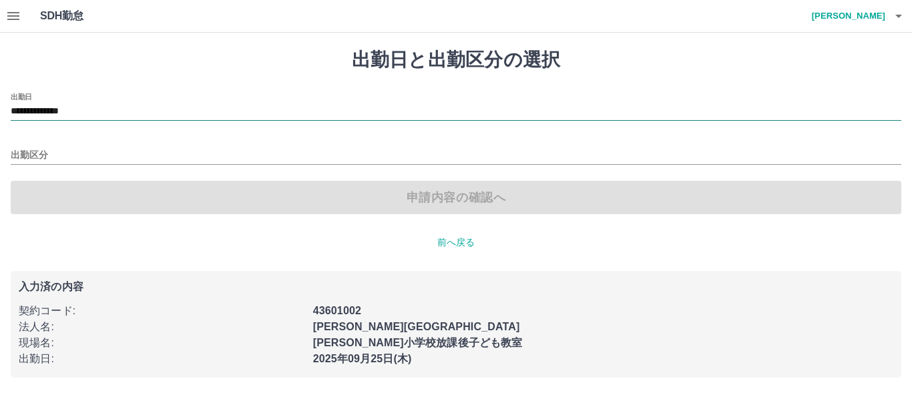
click at [63, 104] on input "**********" at bounding box center [456, 111] width 891 height 17
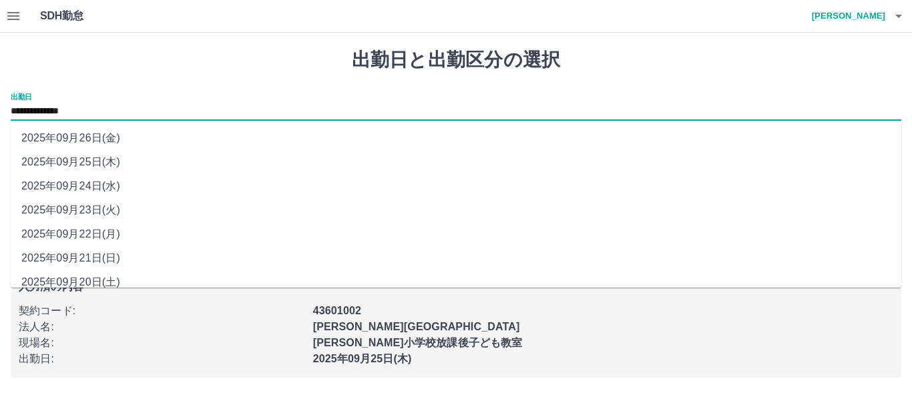
click at [70, 183] on li "2025年09月24日(水)" at bounding box center [456, 186] width 891 height 24
type input "**********"
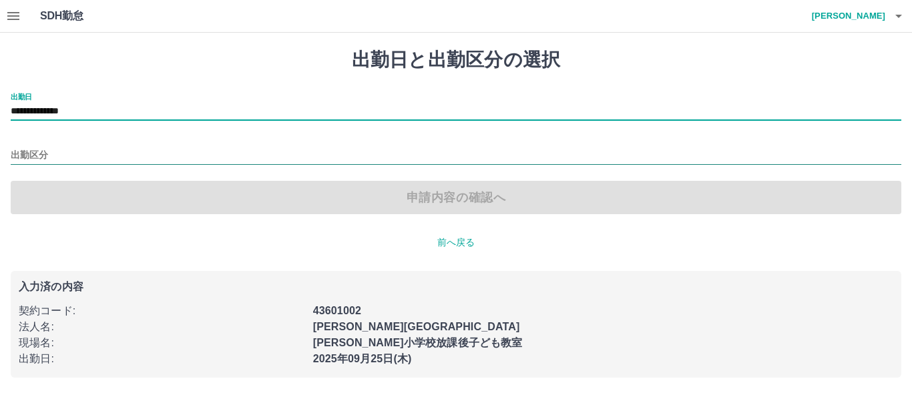
click at [23, 158] on input "出勤区分" at bounding box center [456, 156] width 891 height 17
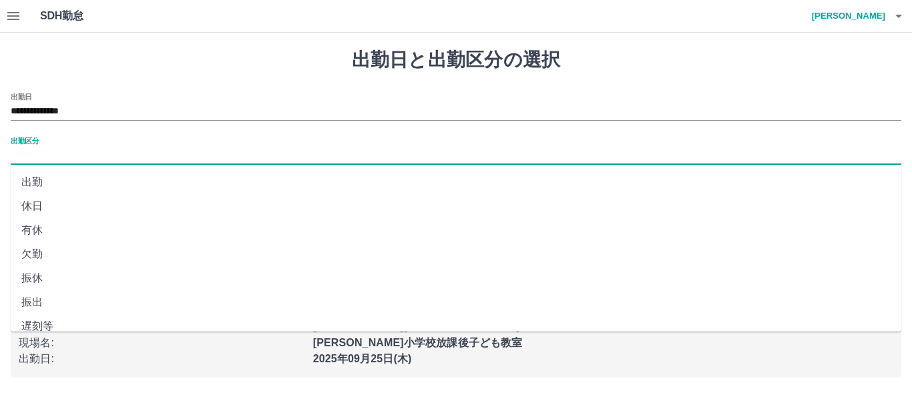
click at [25, 211] on li "休日" at bounding box center [456, 206] width 891 height 24
type input "**"
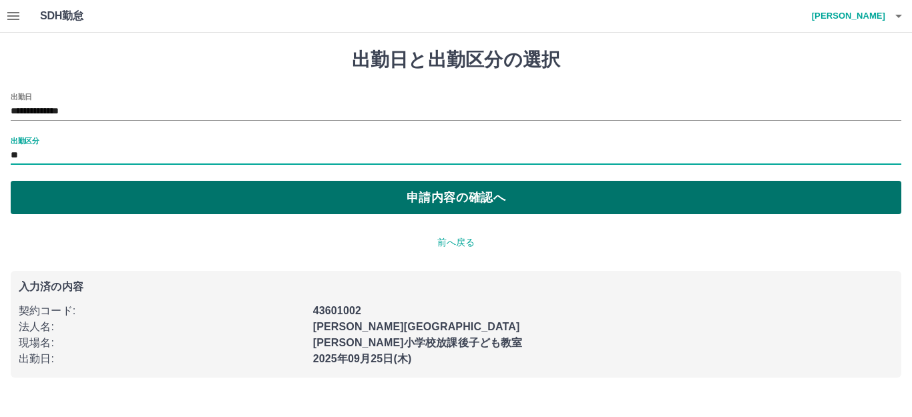
click at [41, 200] on button "申請内容の確認へ" at bounding box center [456, 197] width 891 height 33
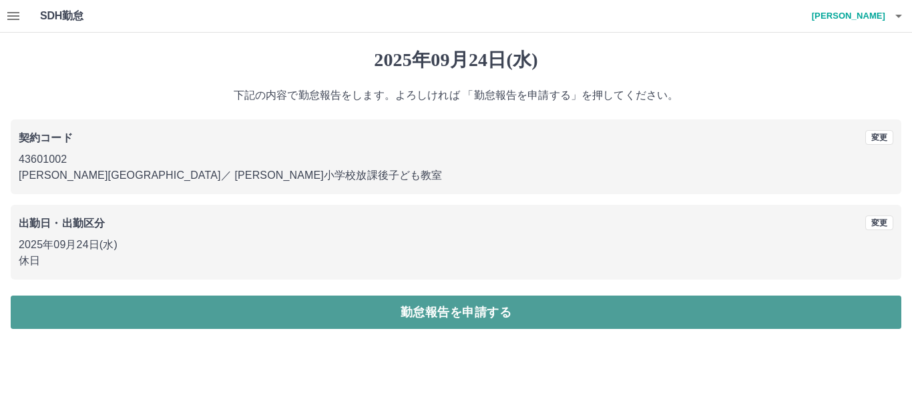
click at [162, 315] on button "勤怠報告を申請する" at bounding box center [456, 312] width 891 height 33
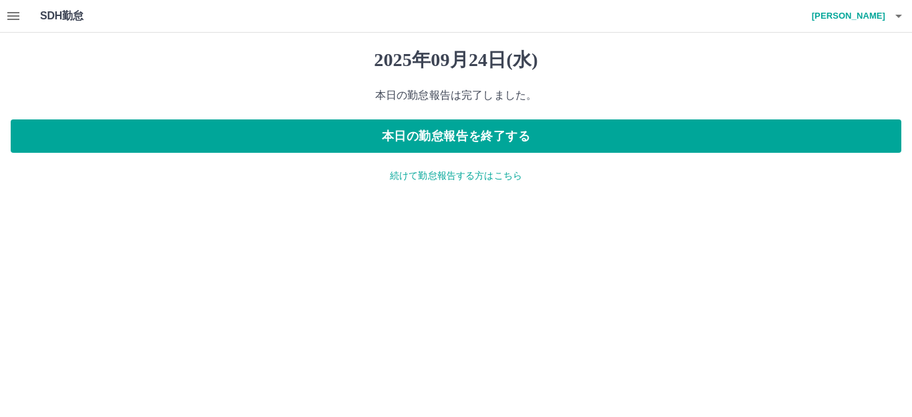
click at [454, 180] on p "続けて勤怠報告する方はこちら" at bounding box center [456, 176] width 891 height 14
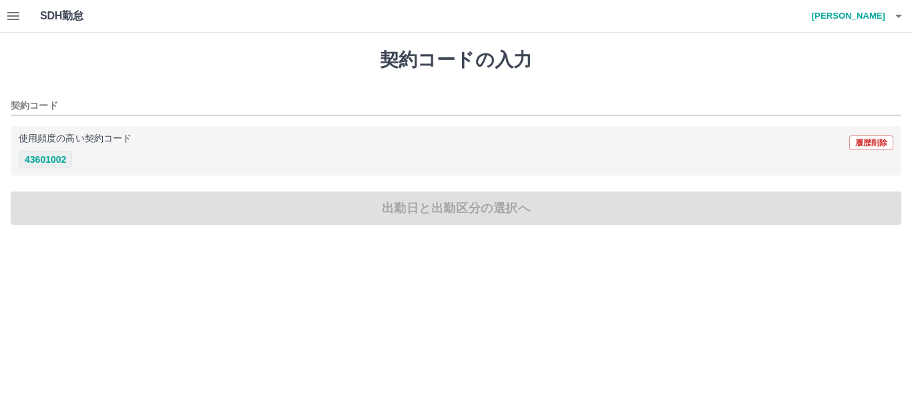
click at [41, 156] on button "43601002" at bounding box center [45, 160] width 53 height 16
type input "********"
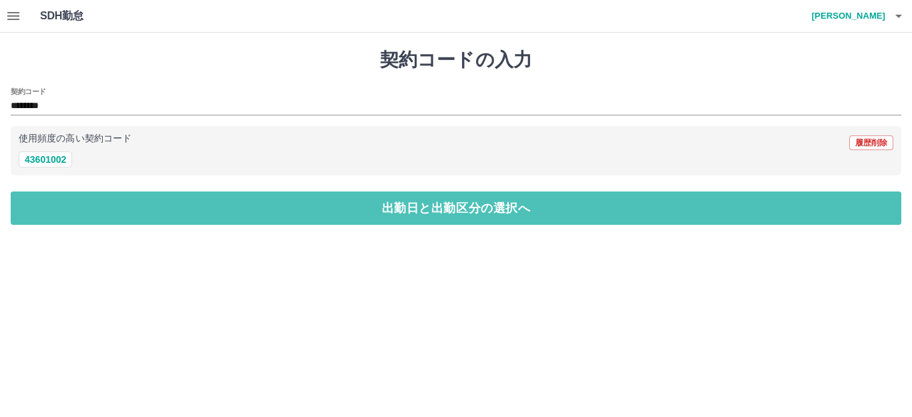
click at [49, 209] on button "出勤日と出勤区分の選択へ" at bounding box center [456, 208] width 891 height 33
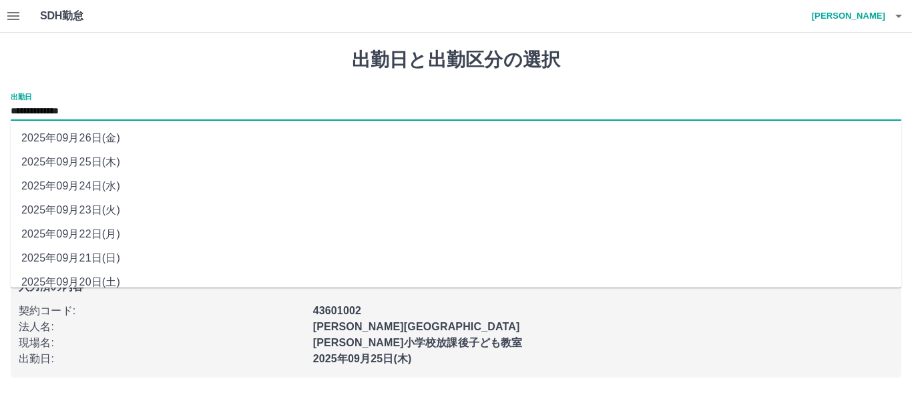
click at [53, 112] on input "**********" at bounding box center [456, 111] width 891 height 17
click at [49, 209] on li "2025年09月23日(火)" at bounding box center [456, 210] width 891 height 24
type input "**********"
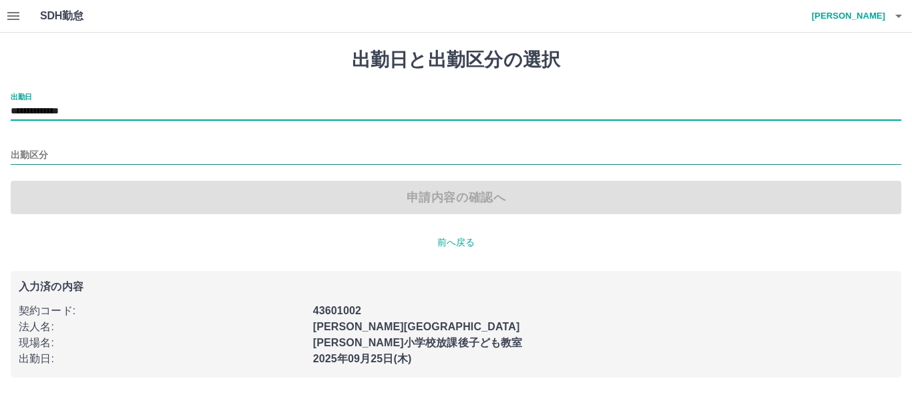
click at [25, 152] on input "出勤区分" at bounding box center [456, 156] width 891 height 17
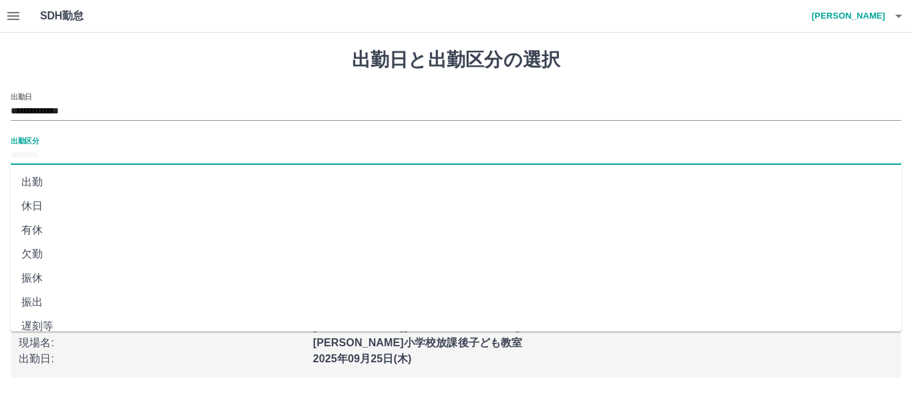
click at [31, 208] on li "休日" at bounding box center [456, 206] width 891 height 24
type input "**"
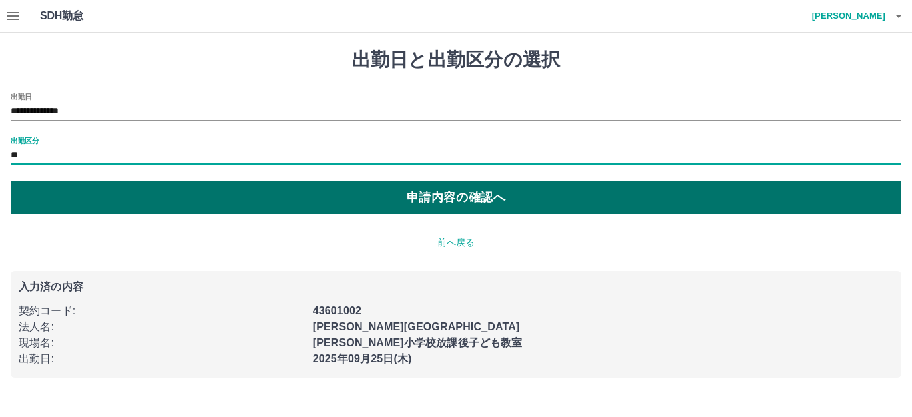
click at [33, 208] on button "申請内容の確認へ" at bounding box center [456, 197] width 891 height 33
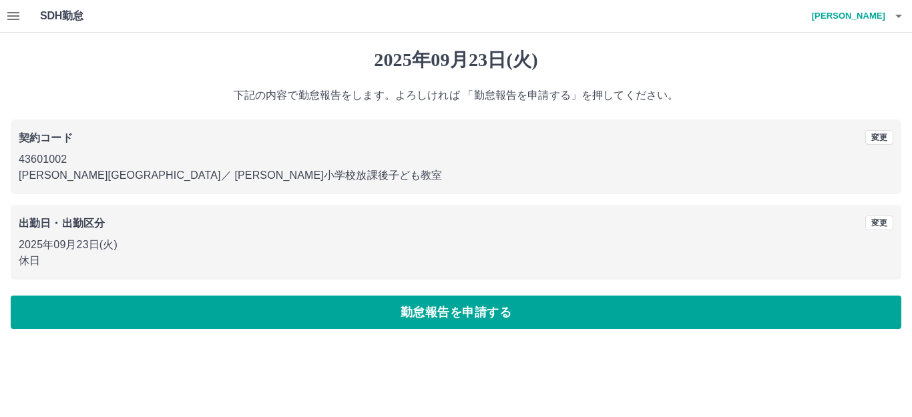
click at [105, 320] on button "勤怠報告を申請する" at bounding box center [456, 312] width 891 height 33
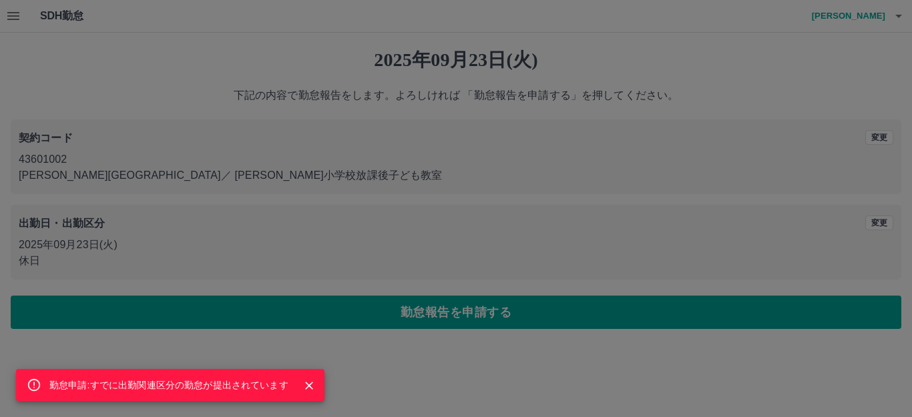
click at [311, 383] on icon "Close" at bounding box center [308, 385] width 13 height 13
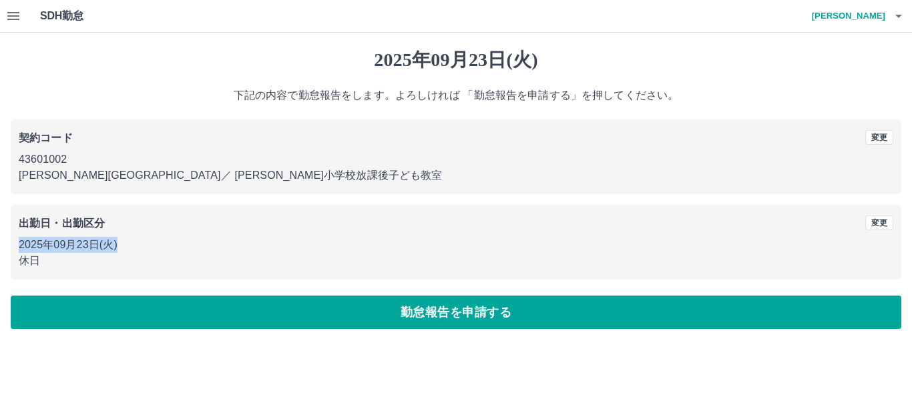
click at [402, 229] on div "出勤日・出勤区分 変更 2025年09月23日(火) 休日" at bounding box center [456, 242] width 891 height 75
click at [887, 19] on button "button" at bounding box center [898, 16] width 27 height 32
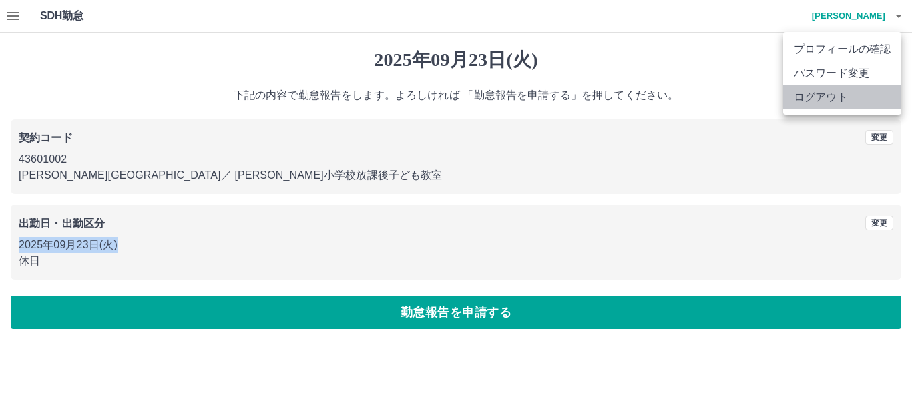
click at [859, 98] on li "ログアウト" at bounding box center [842, 97] width 118 height 24
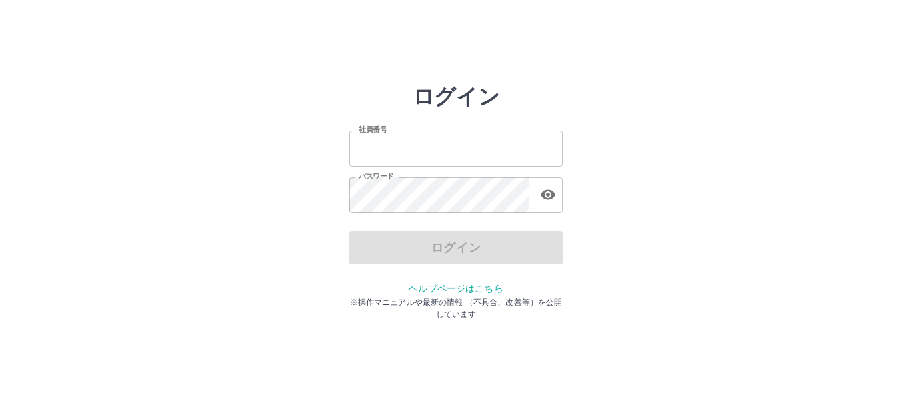
type input "*******"
click at [521, 252] on div "ログイン" at bounding box center [456, 247] width 214 height 33
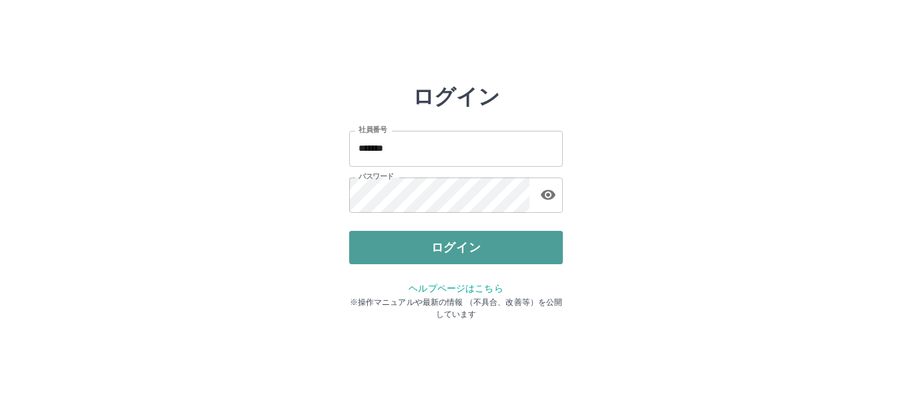
click at [461, 243] on button "ログイン" at bounding box center [456, 247] width 214 height 33
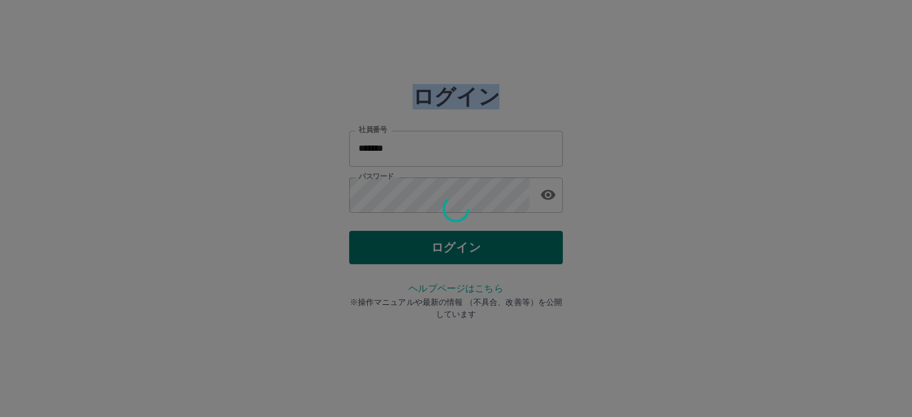
click at [461, 243] on div at bounding box center [456, 208] width 912 height 417
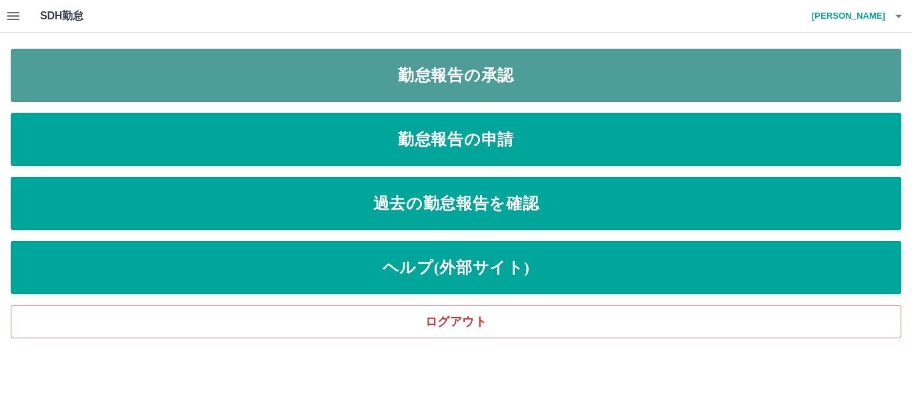
click at [312, 75] on link "勤怠報告の承認" at bounding box center [456, 75] width 891 height 53
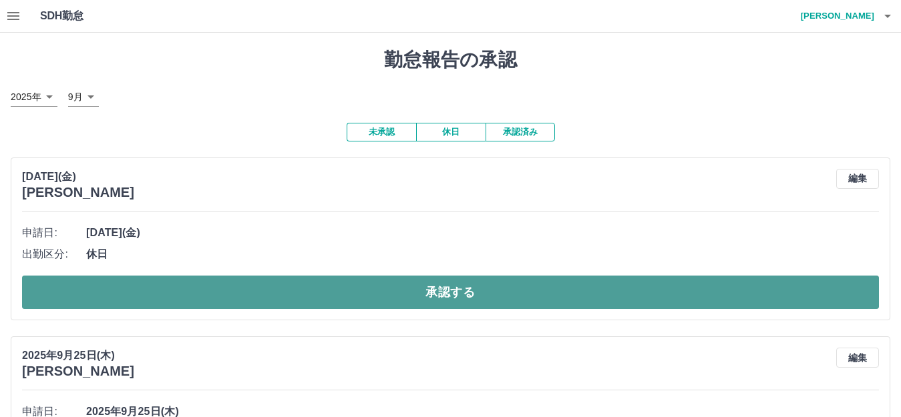
click at [211, 294] on button "承認する" at bounding box center [450, 292] width 857 height 33
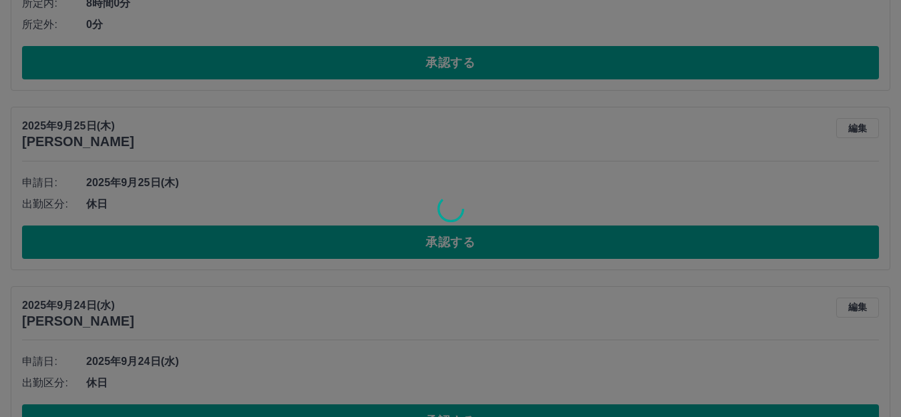
scroll to position [422, 0]
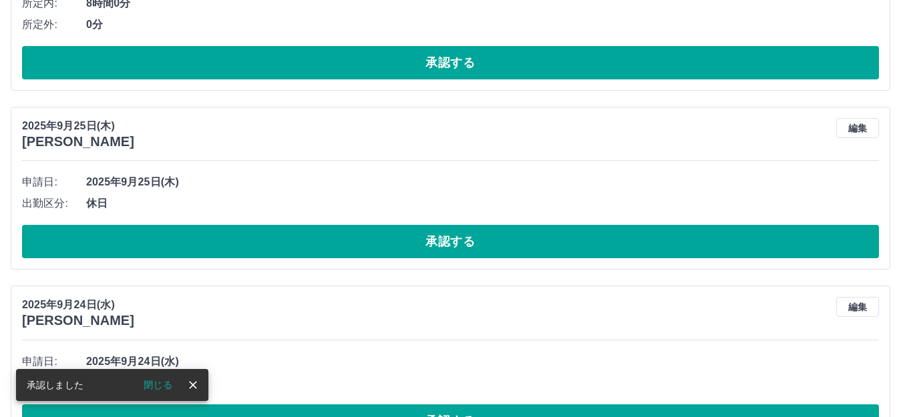
click at [218, 239] on button "承認する" at bounding box center [450, 241] width 857 height 33
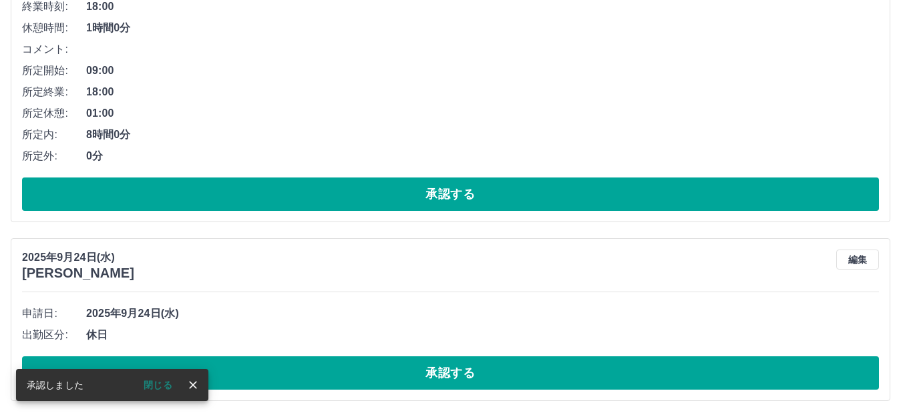
scroll to position [292, 0]
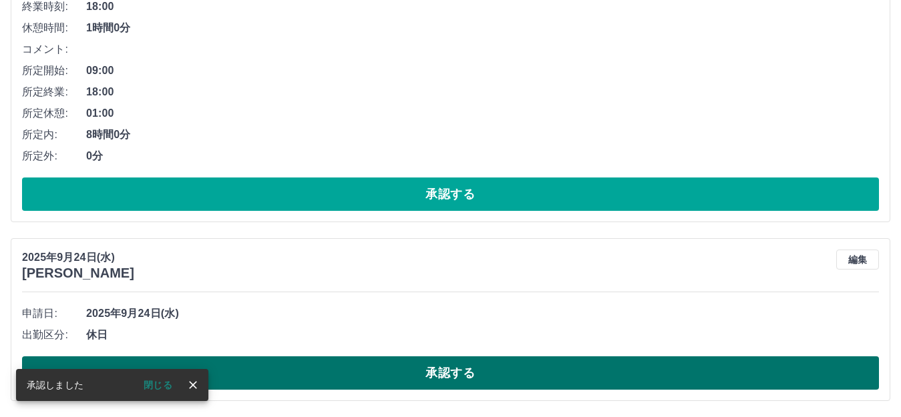
click at [307, 375] on button "承認する" at bounding box center [450, 373] width 857 height 33
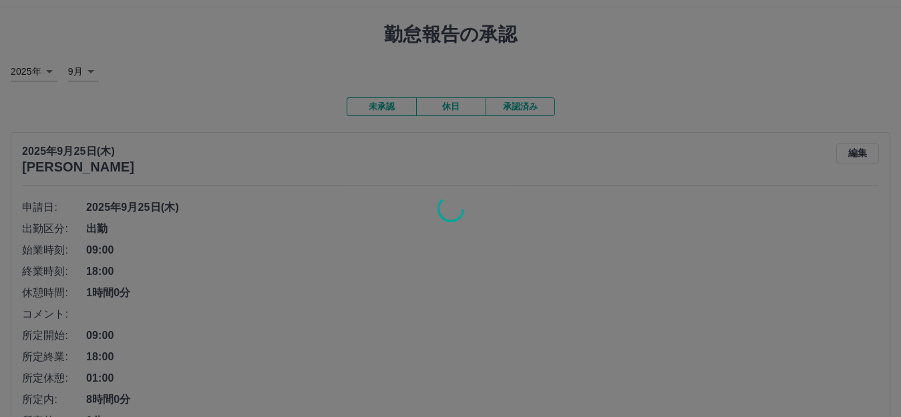
scroll to position [0, 0]
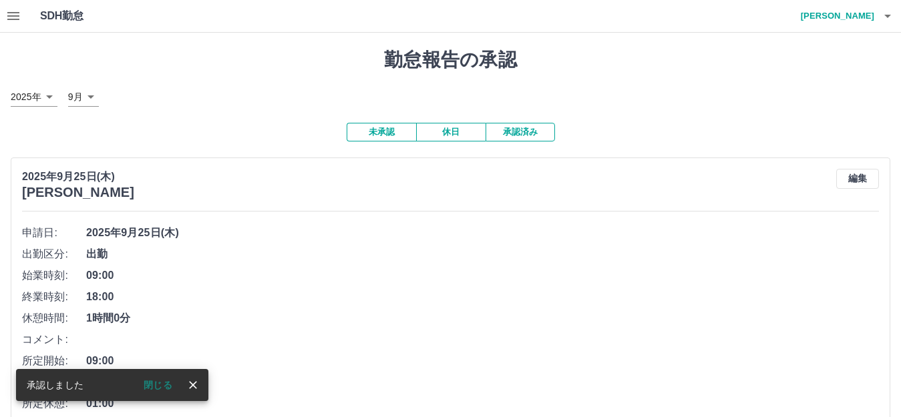
click at [518, 131] on button "承認済み" at bounding box center [519, 132] width 69 height 19
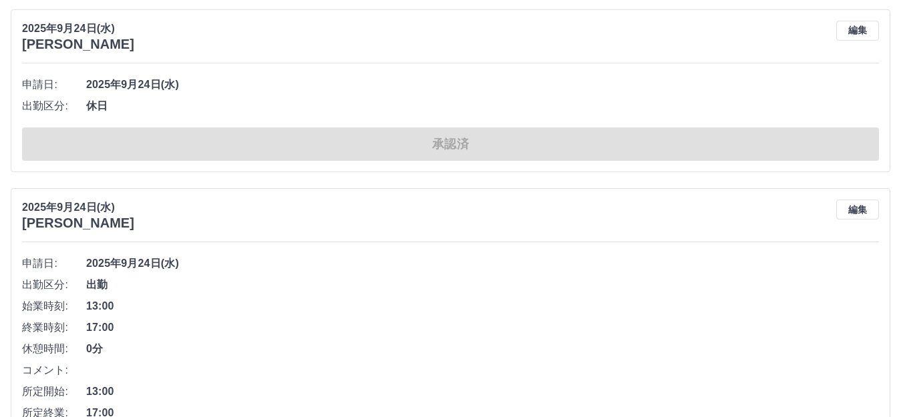
scroll to position [1669, 0]
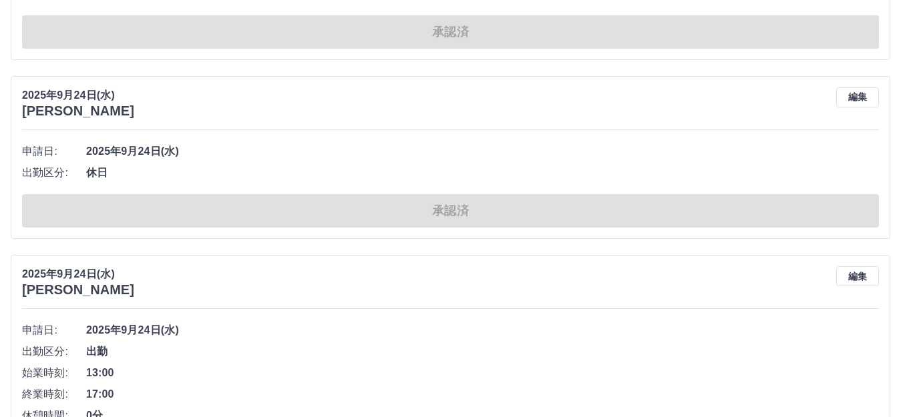
drag, startPoint x: 600, startPoint y: 112, endPoint x: 600, endPoint y: 103, distance: 8.0
click at [600, 110] on div "2025年9月24日(水) 虞　輝 編集" at bounding box center [450, 102] width 857 height 31
click at [538, 115] on div "2025年9月24日(水) 虞　輝 編集" at bounding box center [450, 102] width 857 height 31
click at [611, 101] on div "2025年9月24日(水) 虞　輝 編集" at bounding box center [450, 102] width 857 height 31
click at [620, 339] on span "2025年9月24日(水)" at bounding box center [482, 331] width 793 height 16
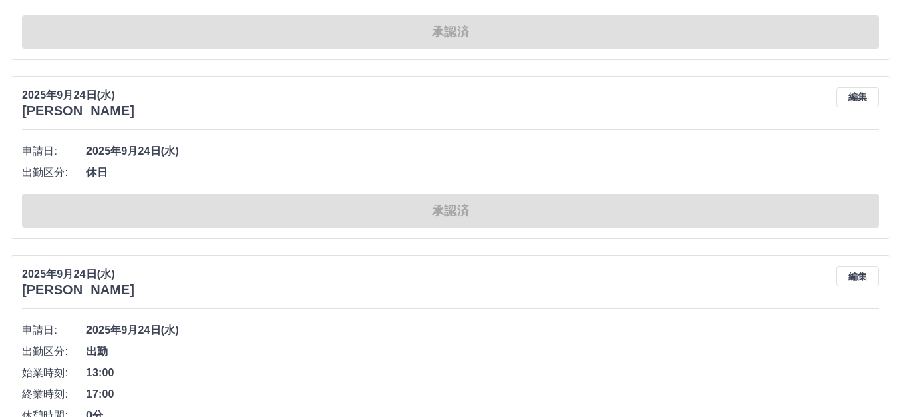
click at [367, 347] on span "出勤" at bounding box center [482, 352] width 793 height 16
click at [305, 162] on li "申請日: 2025年9月24日(水)" at bounding box center [450, 151] width 857 height 21
click at [353, 354] on span "出勤" at bounding box center [482, 352] width 793 height 16
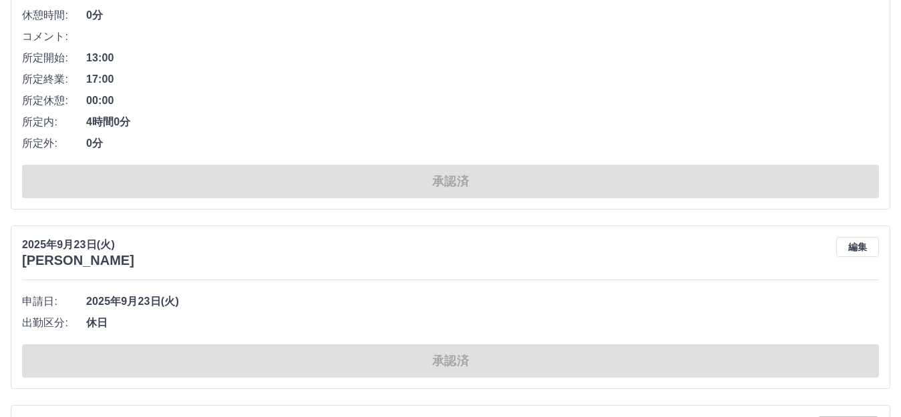
scroll to position [2137, 0]
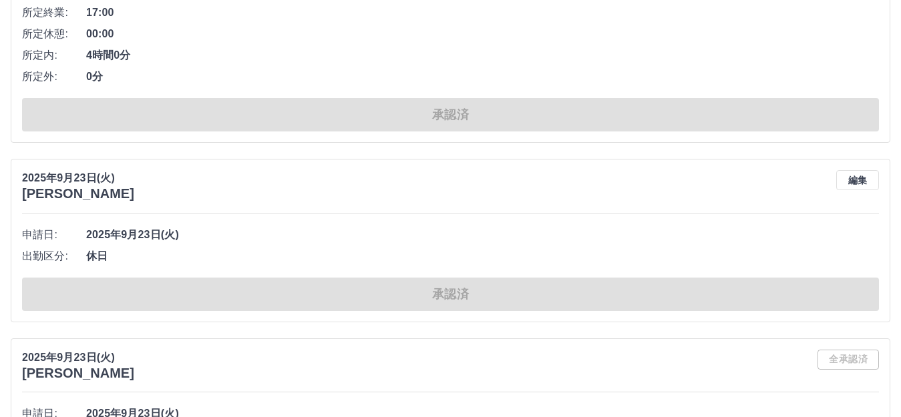
click at [387, 188] on div "2025年9月23日(火) 菅野　美江 編集" at bounding box center [450, 185] width 857 height 31
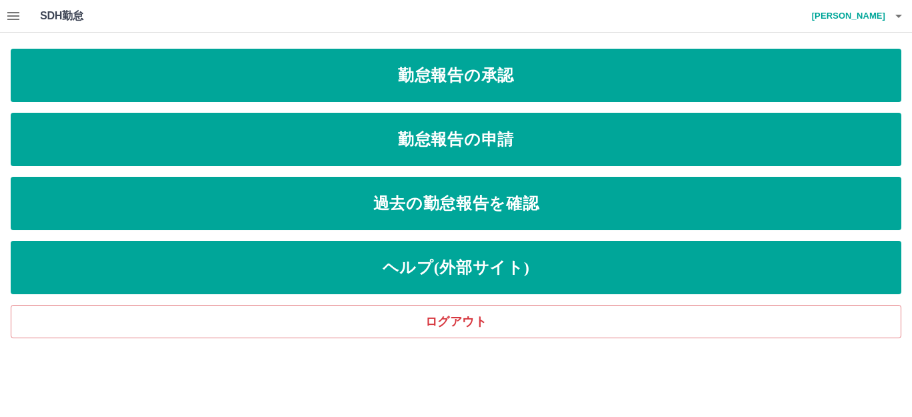
click at [665, 12] on div "SDH勤怠 [PERSON_NAME]" at bounding box center [456, 16] width 912 height 33
